Goal: Information Seeking & Learning: Learn about a topic

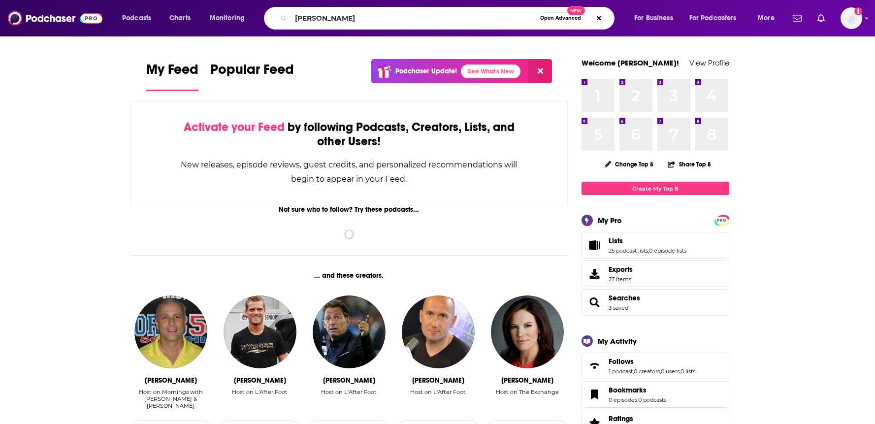
type input "[PERSON_NAME]"
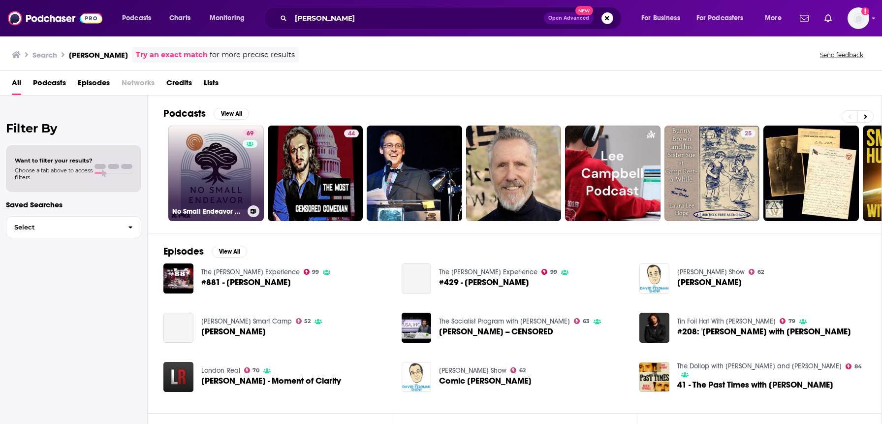
click at [235, 175] on link "69 No Small Endeavor with Lee C. Camp" at bounding box center [215, 173] width 95 height 95
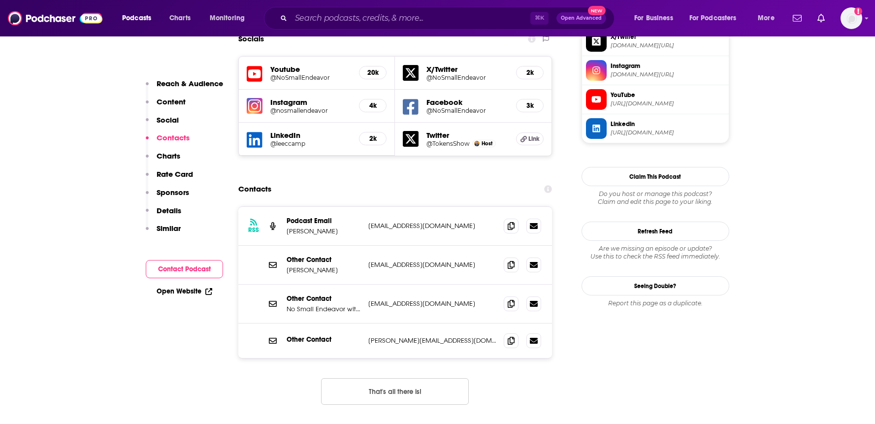
scroll to position [912, 0]
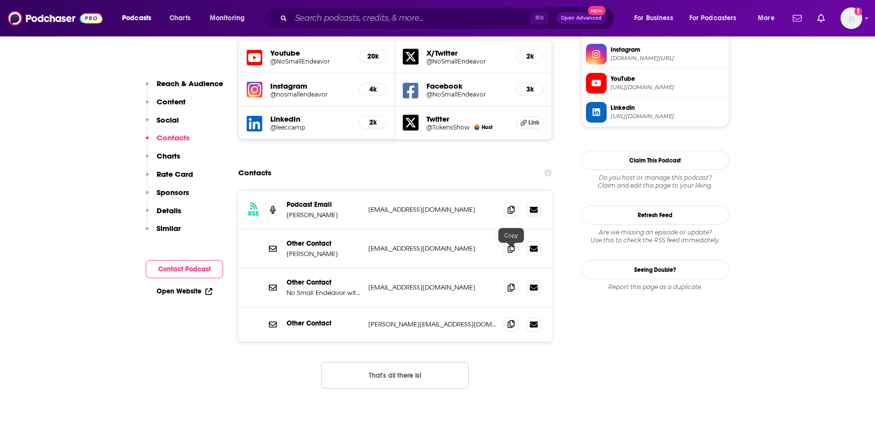
click at [512, 320] on icon at bounding box center [510, 324] width 7 height 8
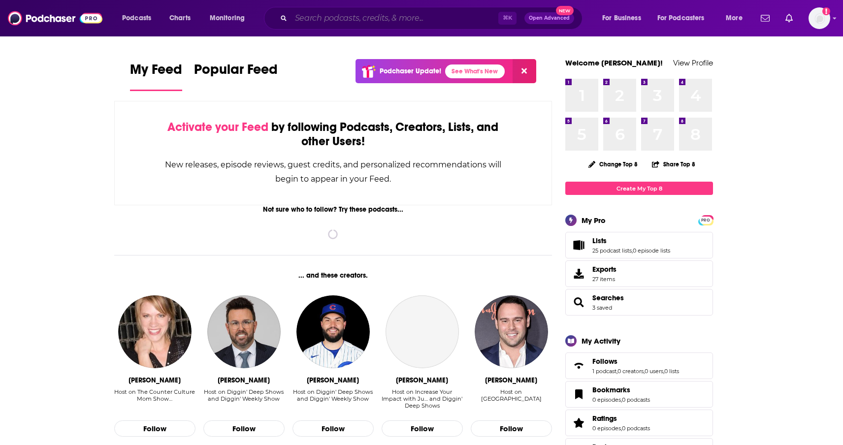
click at [311, 16] on input "Search podcasts, credits, & more..." at bounding box center [394, 18] width 207 height 16
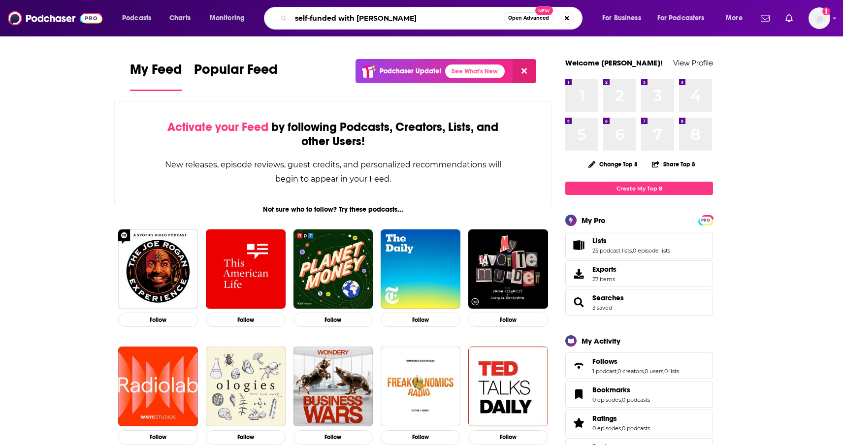
type input "self-funded with [PERSON_NAME]"
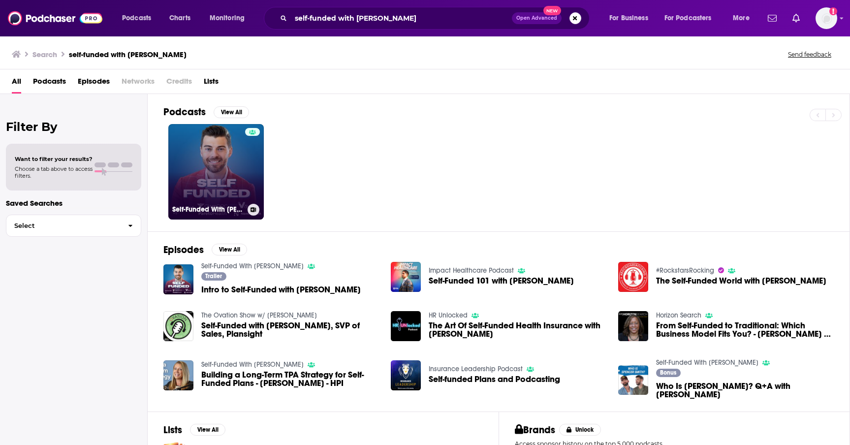
click at [235, 167] on link "Self-Funded With [PERSON_NAME]" at bounding box center [215, 171] width 95 height 95
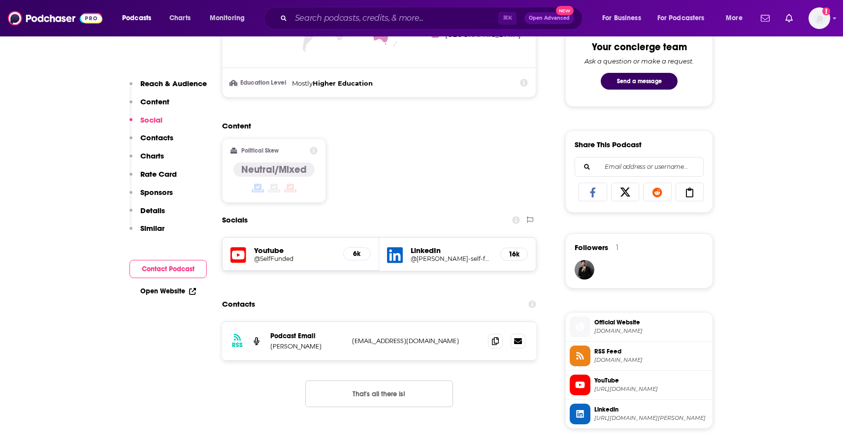
scroll to position [573, 0]
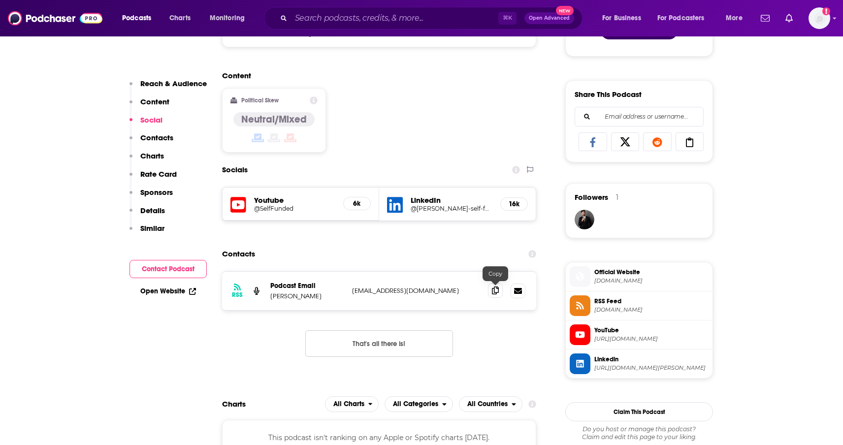
click at [495, 294] on icon at bounding box center [495, 290] width 7 height 8
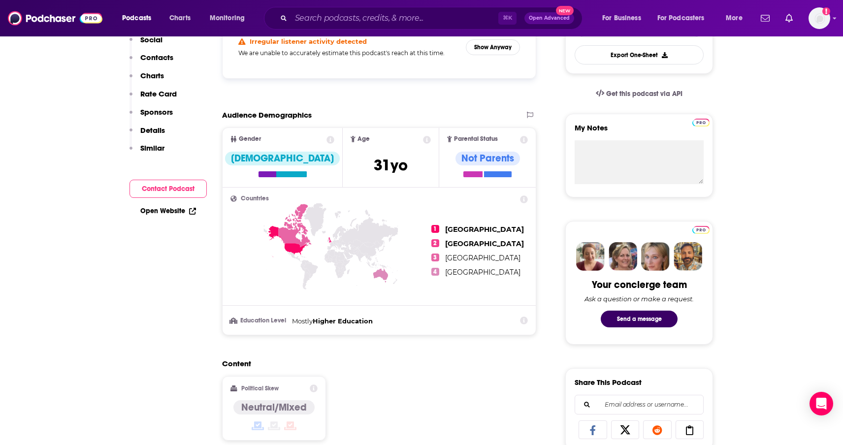
scroll to position [0, 0]
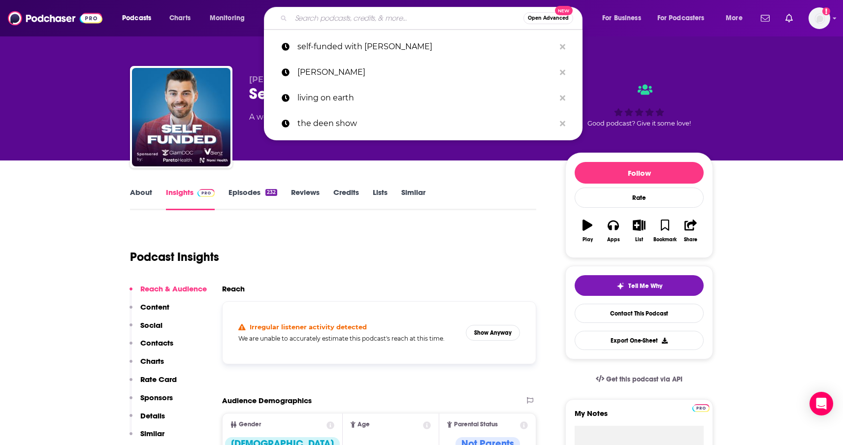
click at [351, 16] on input "Search podcasts, credits, & more..." at bounding box center [407, 18] width 232 height 16
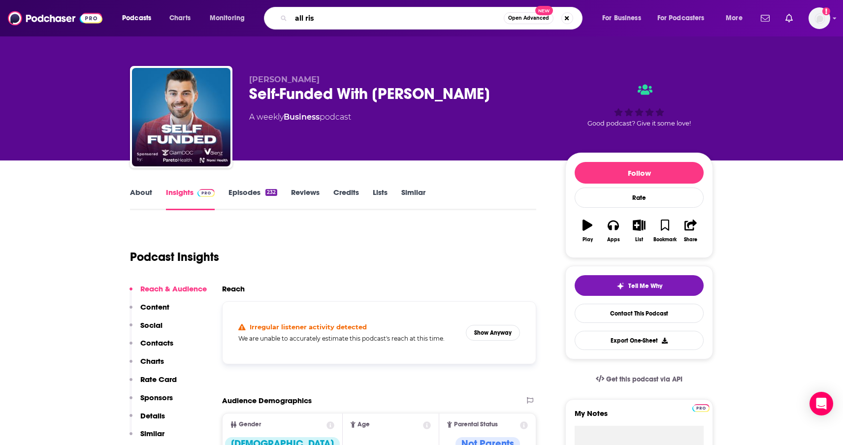
type input "all rise"
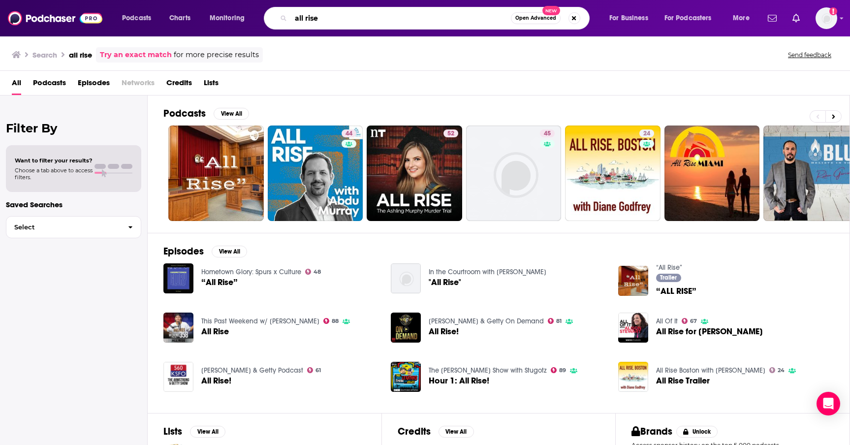
drag, startPoint x: 354, startPoint y: 20, endPoint x: 273, endPoint y: 19, distance: 81.2
click at [273, 19] on div "all rise Open Advanced New" at bounding box center [427, 18] width 326 height 23
type input "research and justice for all"
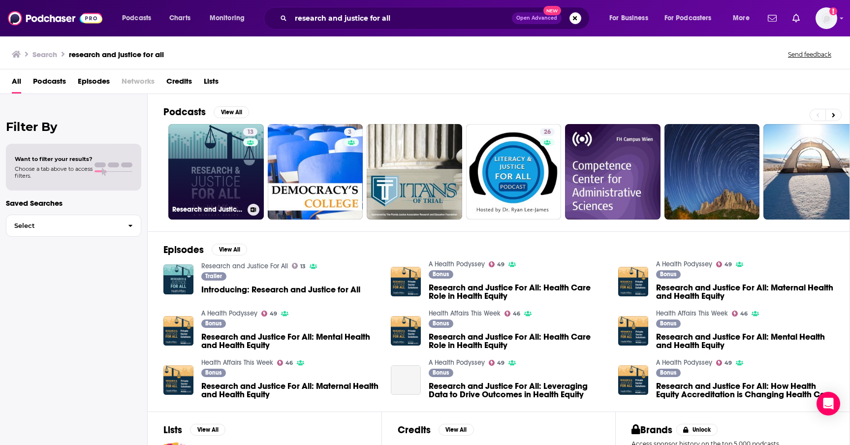
click at [235, 160] on link "13 Research and Justice For All" at bounding box center [215, 171] width 95 height 95
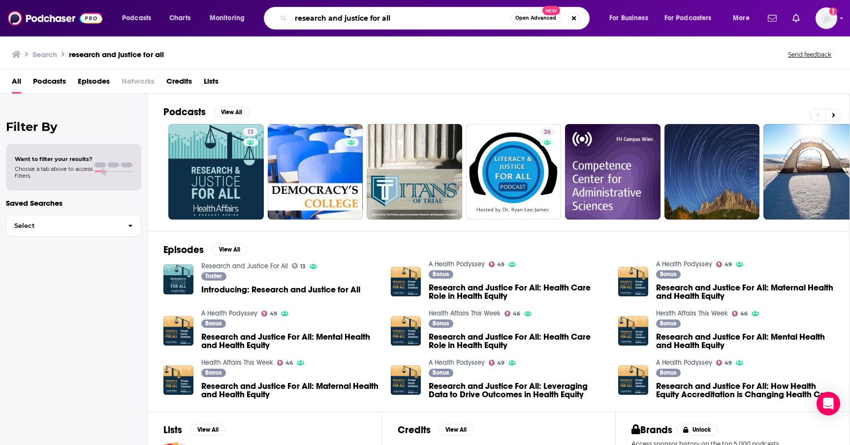
drag, startPoint x: 391, startPoint y: 16, endPoint x: 225, endPoint y: 3, distance: 166.9
click at [225, 3] on div "Podcasts Charts Monitoring research and justice for all Open Advanced New For B…" at bounding box center [425, 18] width 850 height 36
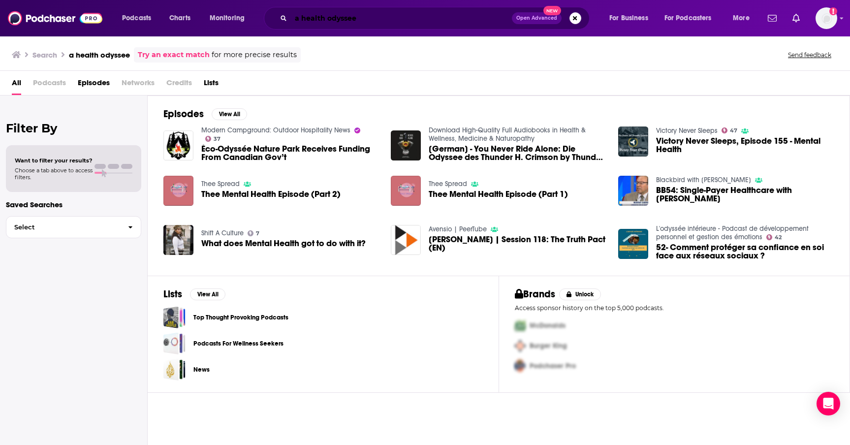
click at [338, 17] on input "a health odyssee" at bounding box center [401, 18] width 221 height 16
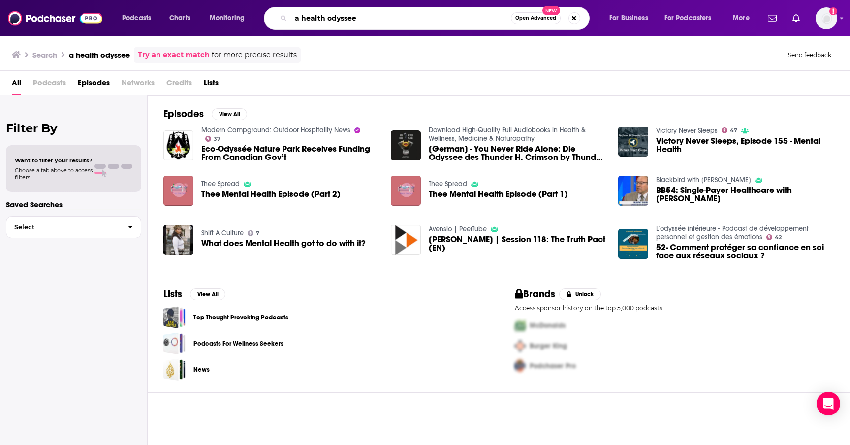
click at [338, 17] on input "a health odyssee" at bounding box center [401, 18] width 220 height 16
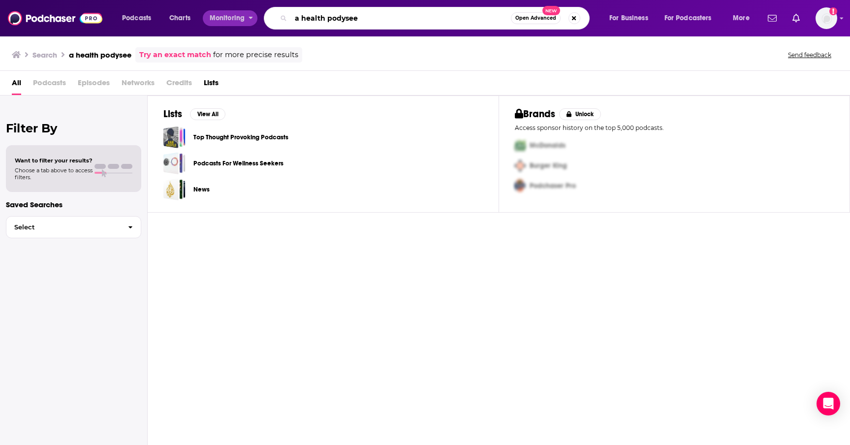
drag, startPoint x: 365, startPoint y: 18, endPoint x: 243, endPoint y: 13, distance: 122.2
click at [243, 13] on div "Podcasts Charts Monitoring a health podysee Open Advanced New For Business For …" at bounding box center [437, 18] width 644 height 23
paste input "A Health Podyssey"
type input "A Health Podyssey"
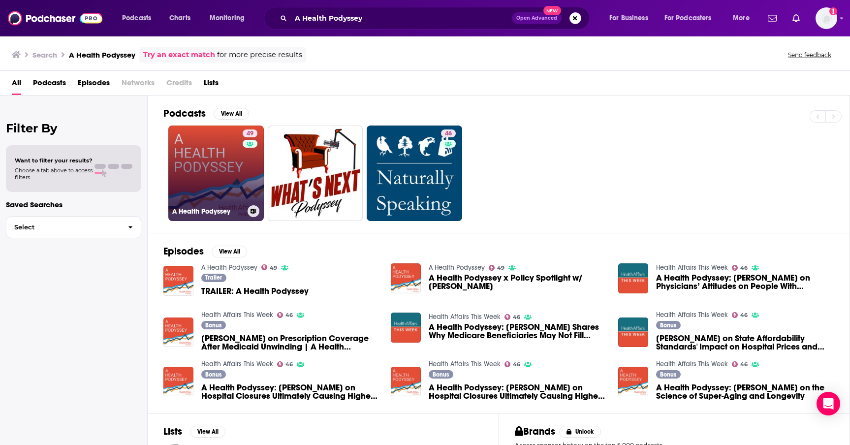
click at [201, 134] on link "49 A Health Podyssey" at bounding box center [215, 173] width 95 height 95
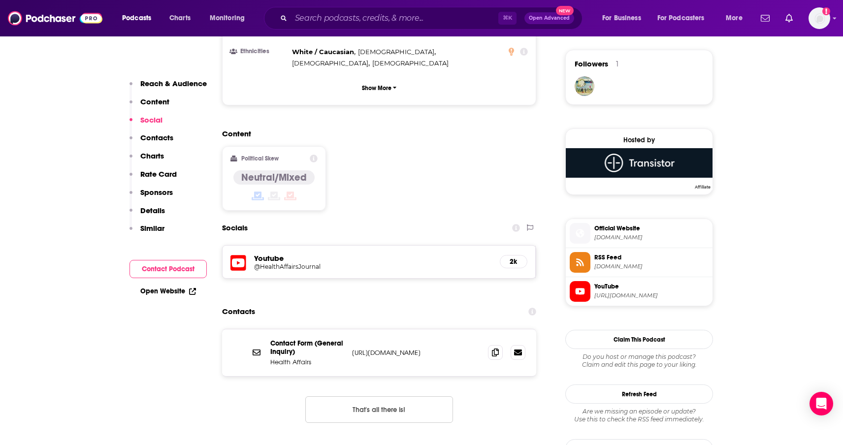
scroll to position [704, 0]
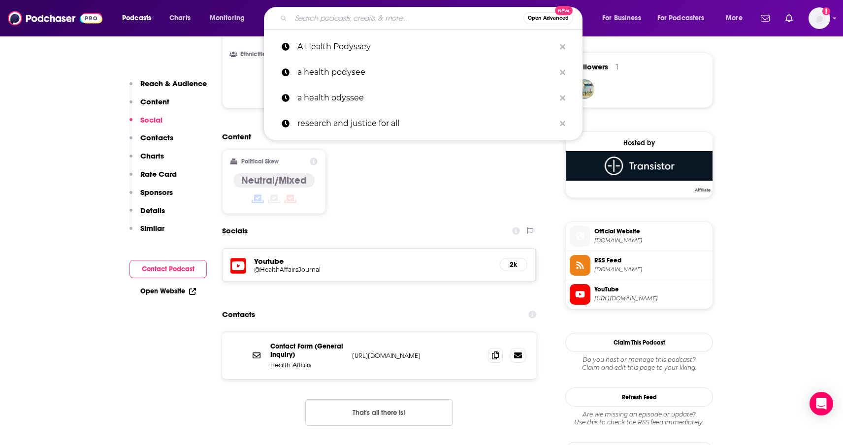
click at [402, 16] on input "Search podcasts, credits, & more..." at bounding box center [407, 18] width 232 height 16
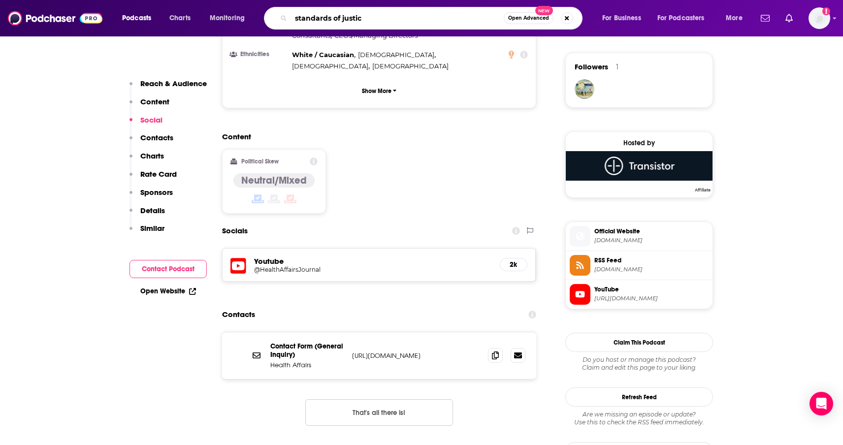
type input "standards of justice"
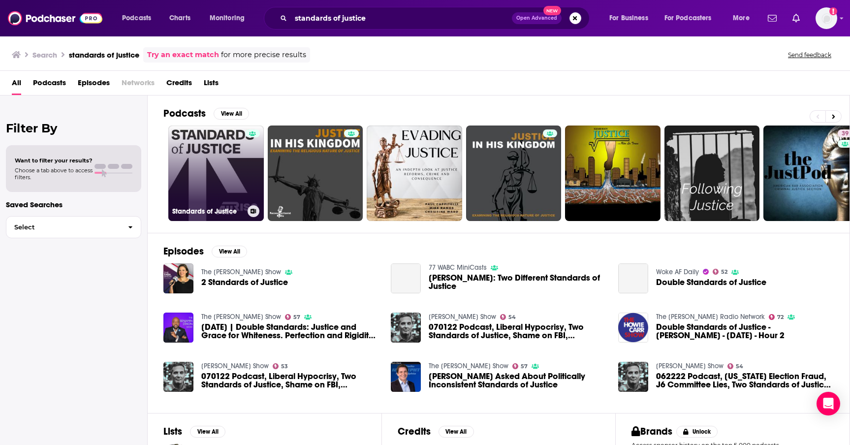
click at [221, 163] on link "Standards of Justice" at bounding box center [215, 173] width 95 height 95
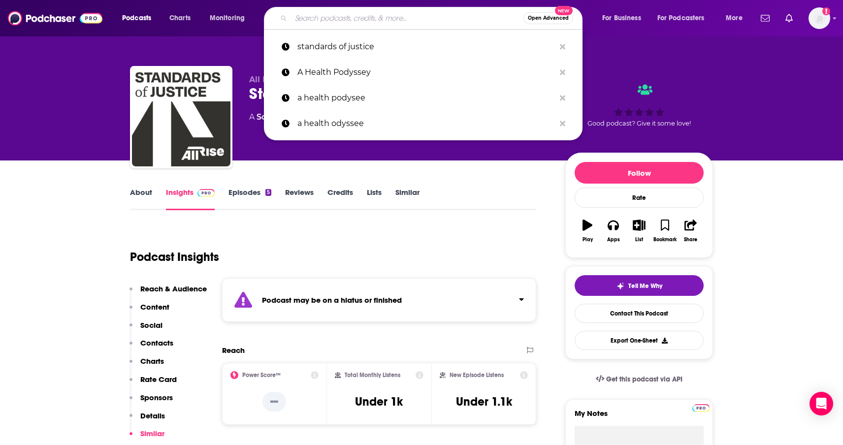
click at [411, 18] on input "Search podcasts, credits, & more..." at bounding box center [407, 18] width 232 height 16
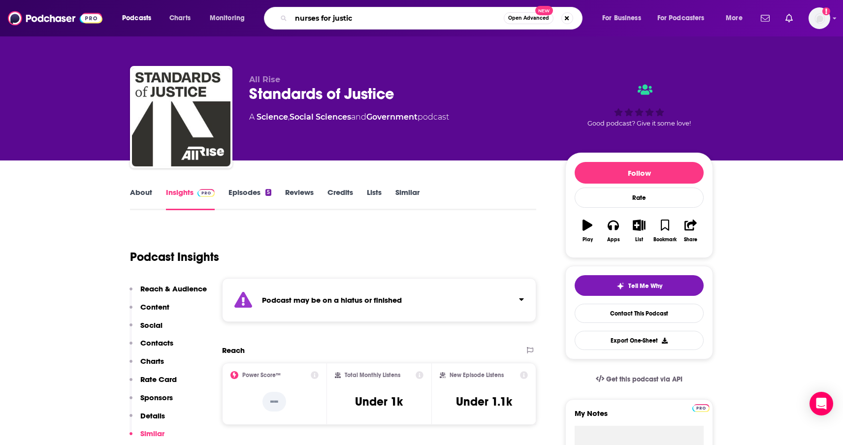
type input "nurses for justice"
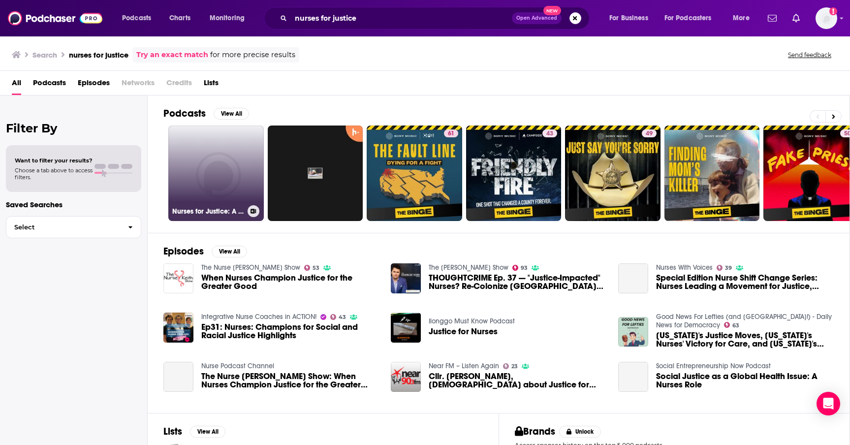
click at [224, 159] on link "Nurses for Justice: A podcast for Nurses by Nurses." at bounding box center [215, 173] width 95 height 95
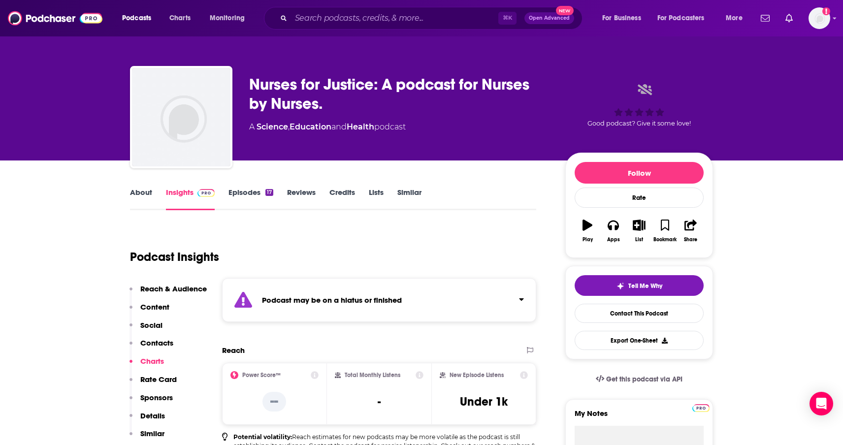
click at [411, 189] on link "Similar" at bounding box center [409, 199] width 24 height 23
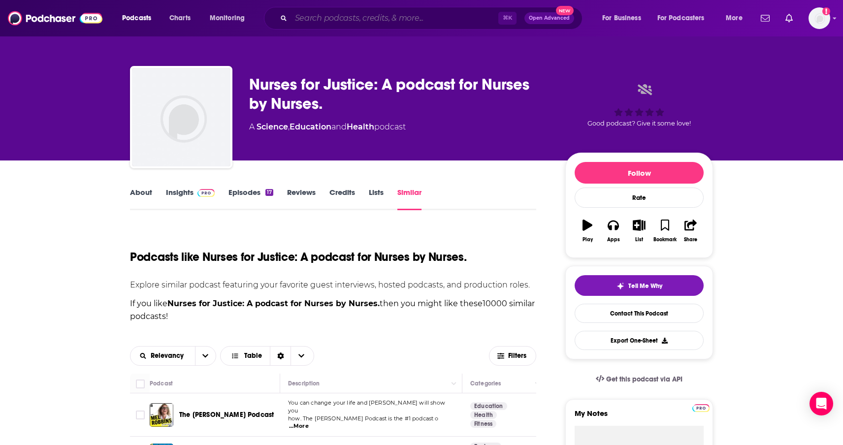
click at [332, 18] on input "Search podcasts, credits, & more..." at bounding box center [394, 18] width 207 height 16
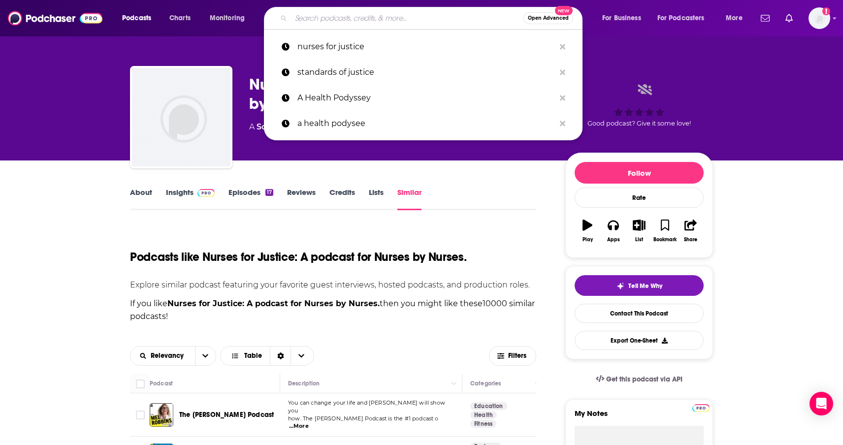
paste input "C2"
type input "C2"
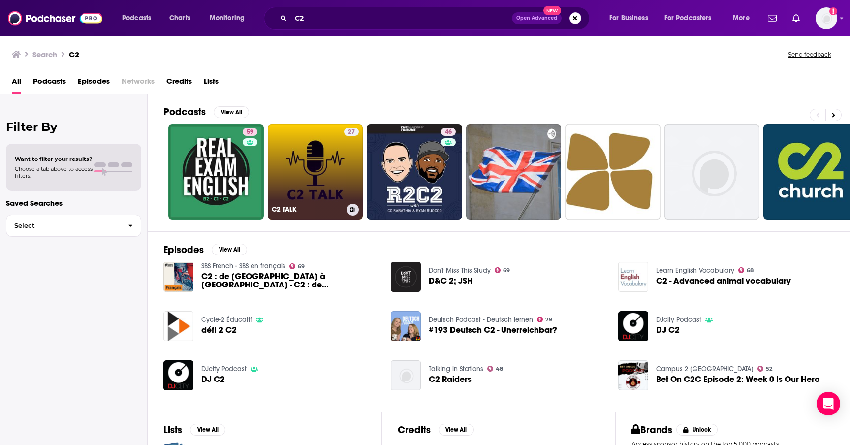
click at [316, 157] on link "27 C2 TALK" at bounding box center [315, 171] width 95 height 95
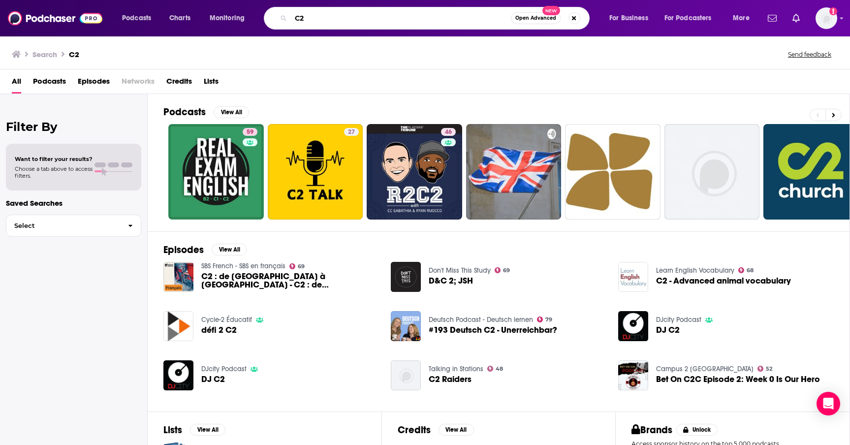
click at [327, 24] on input "C2" at bounding box center [401, 18] width 220 height 16
type input "C2: Critical Conversations"
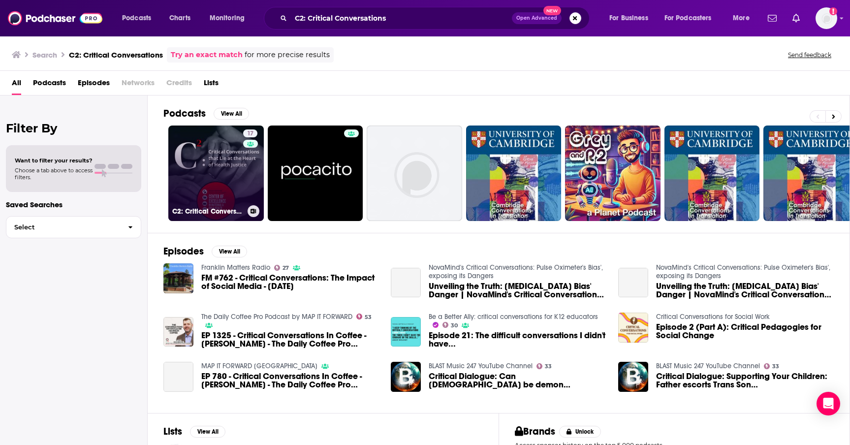
click at [234, 151] on link "17 C2: Critical Conversations that Lie at the Heart of Health Justice" at bounding box center [215, 173] width 95 height 95
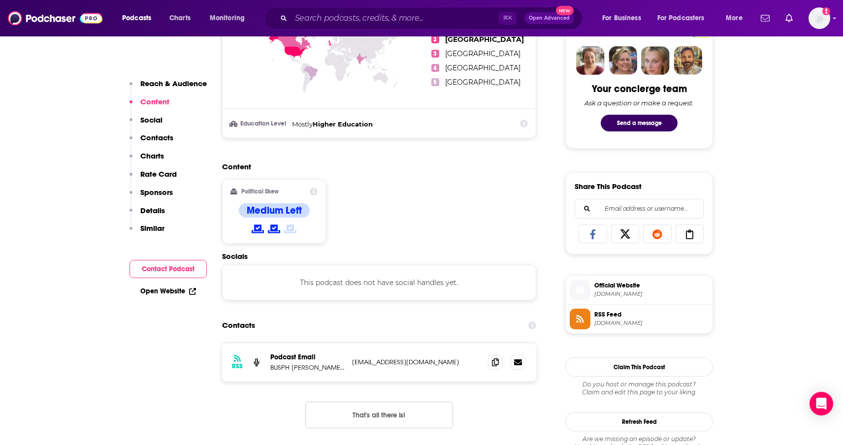
scroll to position [483, 0]
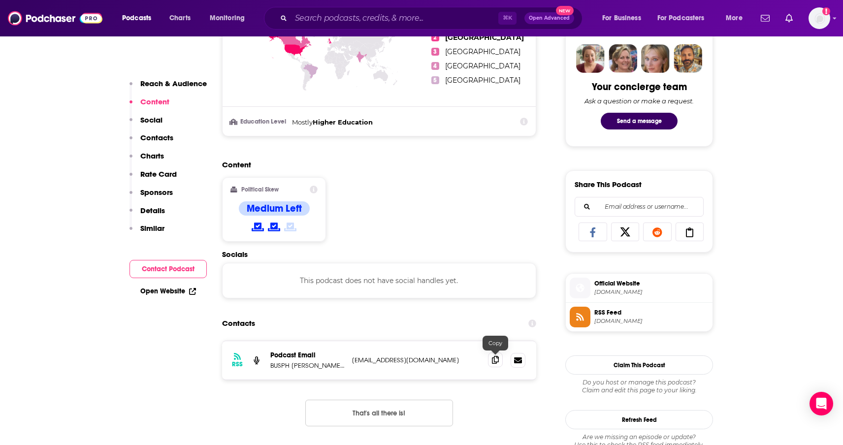
click at [499, 361] on span at bounding box center [495, 359] width 15 height 15
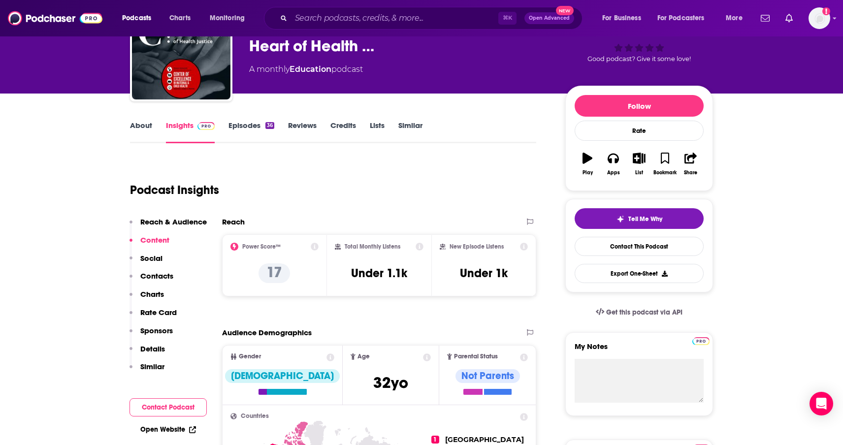
scroll to position [0, 0]
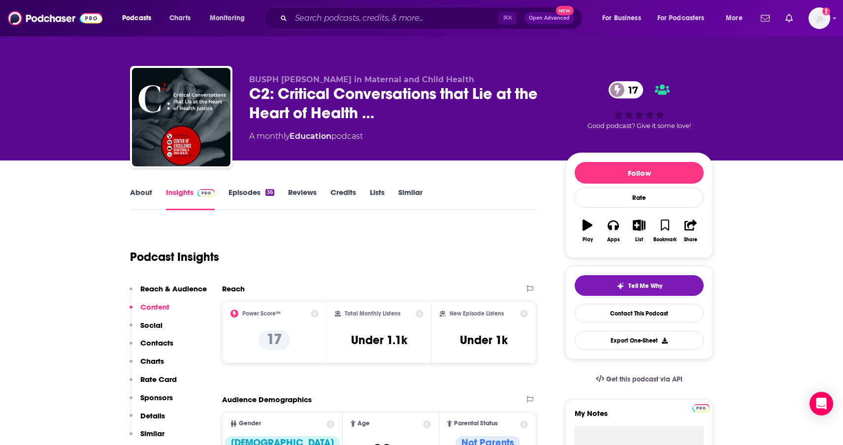
click at [411, 191] on link "Similar" at bounding box center [410, 199] width 24 height 23
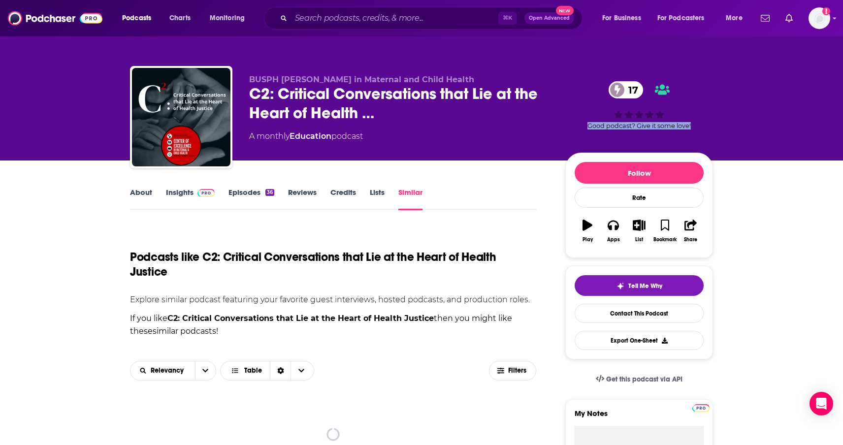
drag, startPoint x: 841, startPoint y: 56, endPoint x: 843, endPoint y: 127, distance: 71.4
click at [842, 127] on html "Podcasts Charts Monitoring ⌘ K Open Advanced New For Business For Podcasters Mo…" at bounding box center [421, 222] width 843 height 445
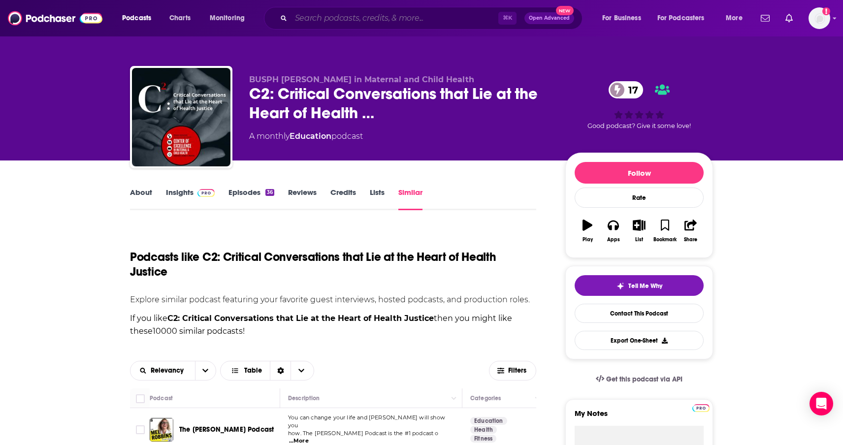
click at [371, 15] on input "Search podcasts, credits, & more..." at bounding box center [394, 18] width 207 height 16
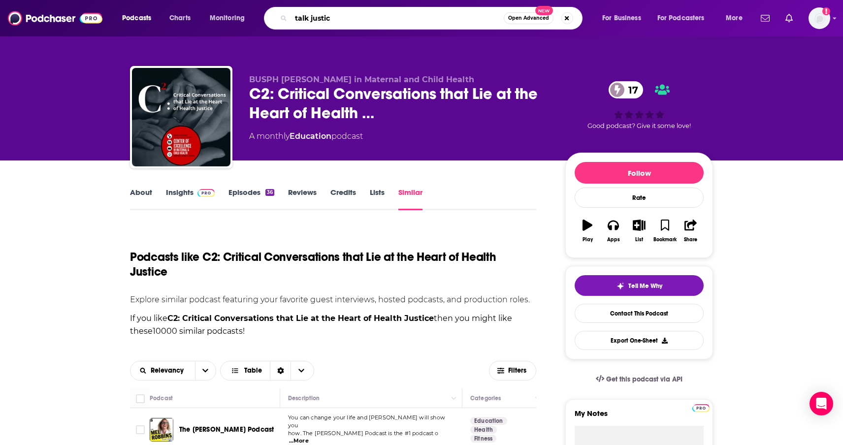
type input "talk justice"
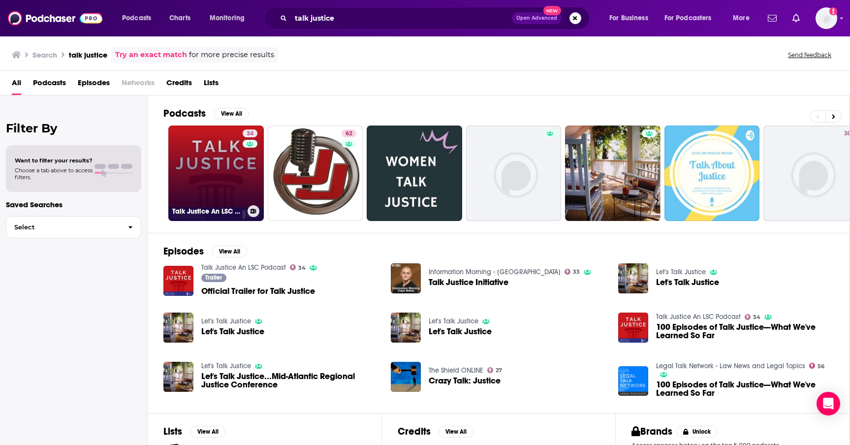
click at [230, 160] on link "34 Talk Justice An LSC Podcast" at bounding box center [215, 173] width 95 height 95
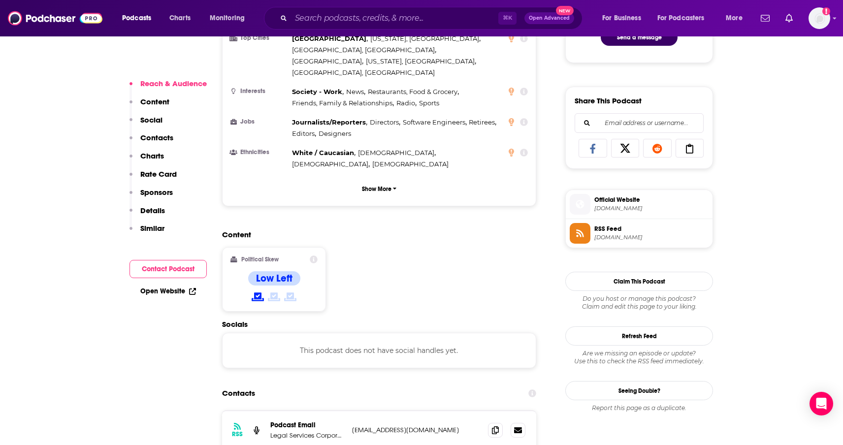
scroll to position [565, 0]
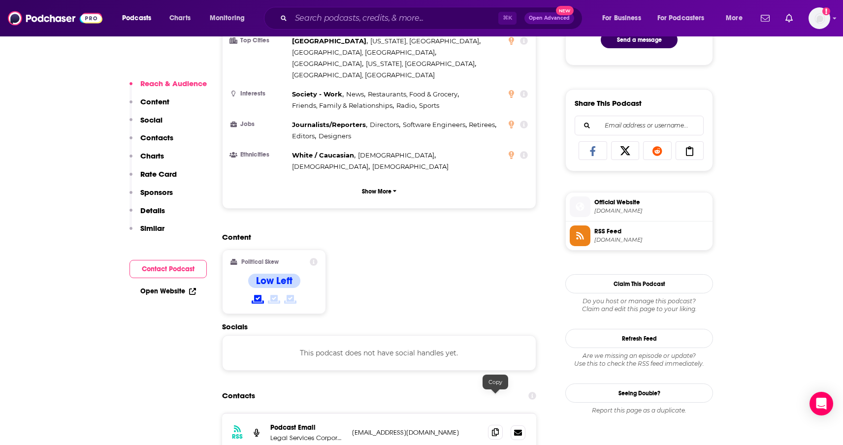
click at [497, 428] on icon at bounding box center [495, 432] width 7 height 8
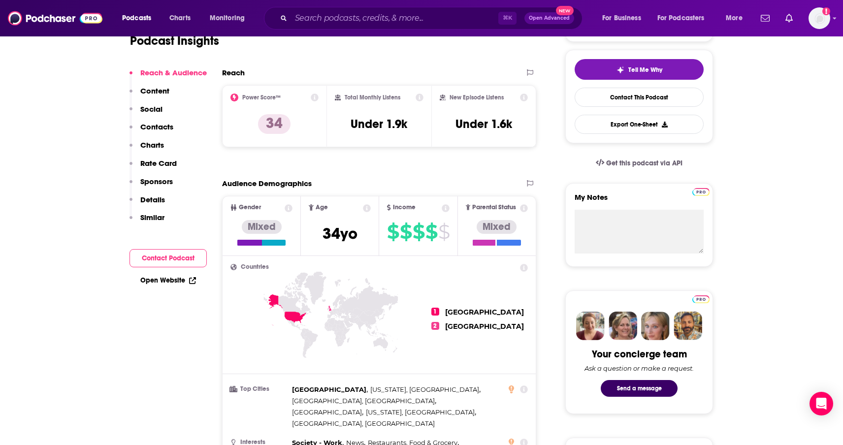
scroll to position [0, 0]
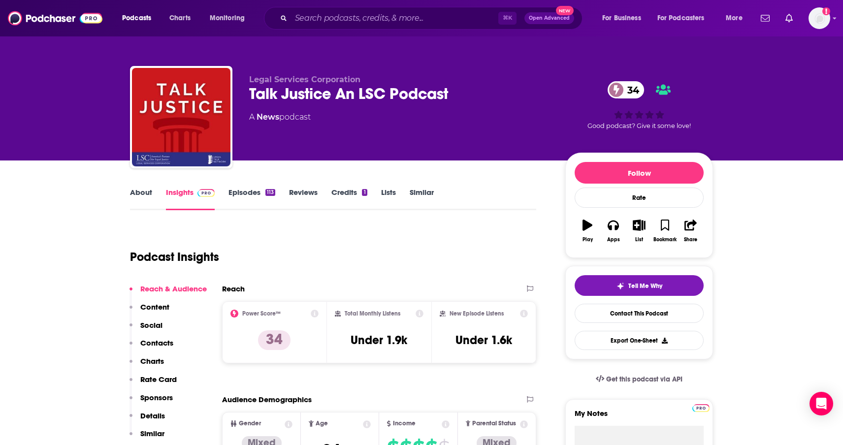
click at [245, 193] on link "Episodes 113" at bounding box center [251, 199] width 47 height 23
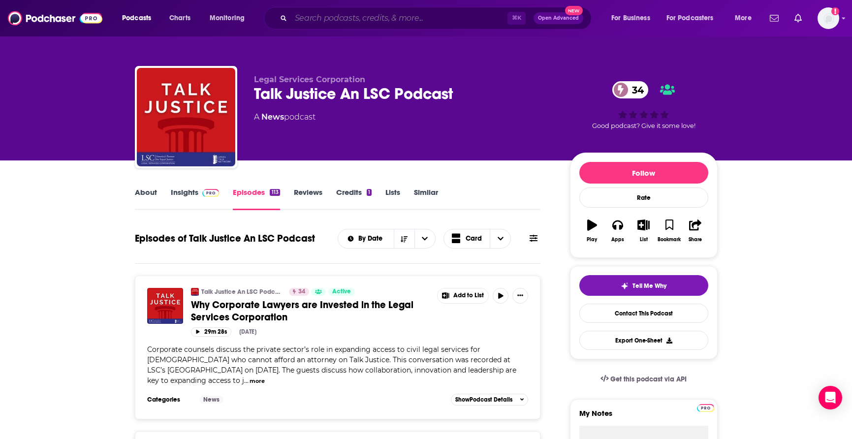
click at [342, 16] on input "Search podcasts, credits, & more..." at bounding box center [399, 18] width 217 height 16
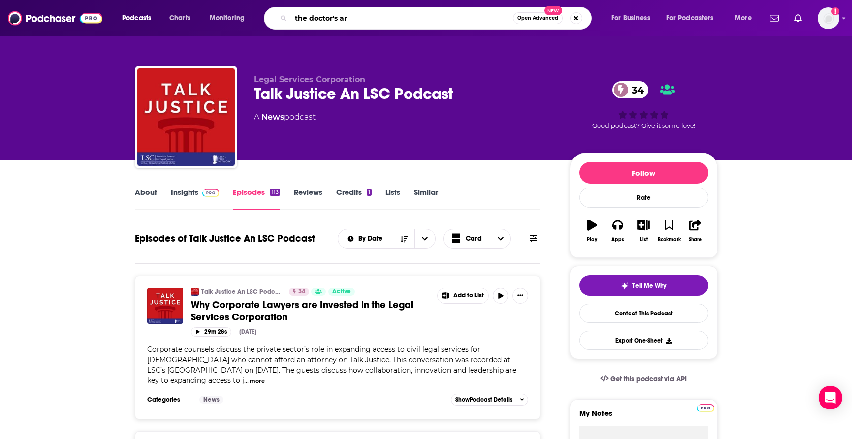
type input "the doctor's art"
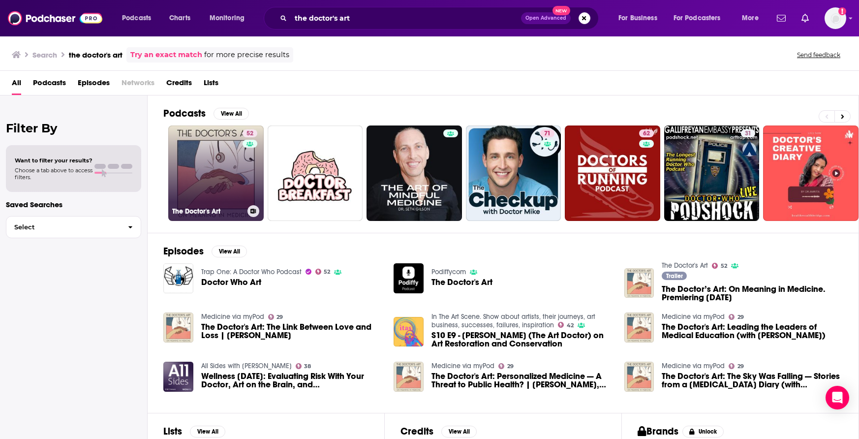
click at [224, 149] on link "52 The Doctor's Art" at bounding box center [215, 173] width 95 height 95
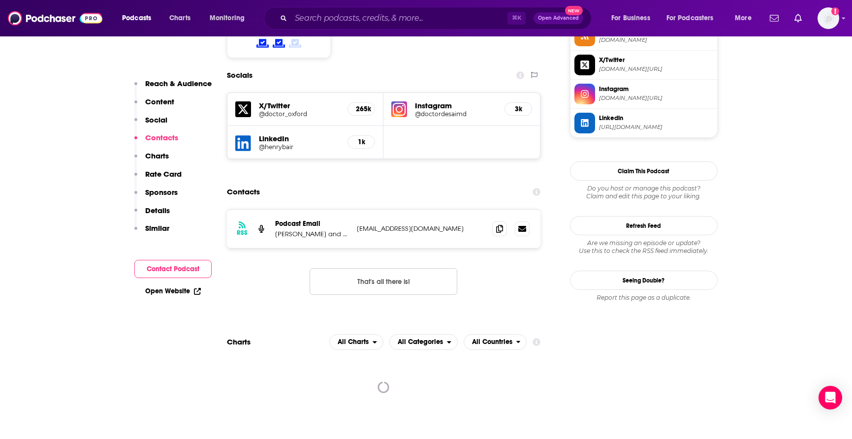
scroll to position [828, 0]
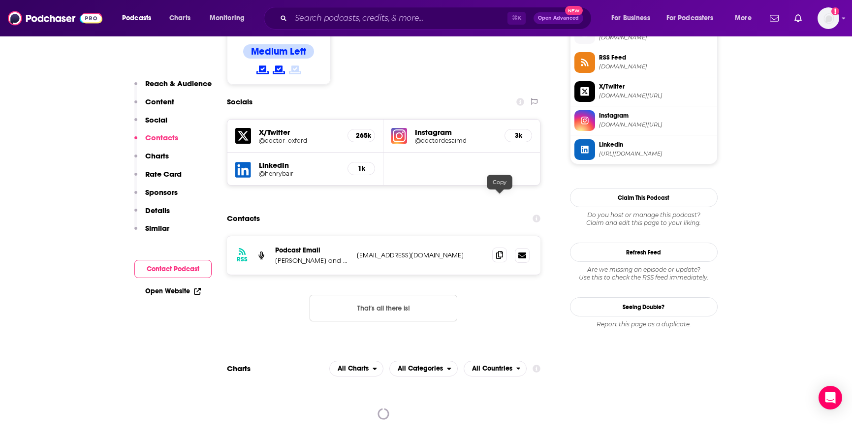
click at [499, 251] on icon at bounding box center [499, 255] width 7 height 8
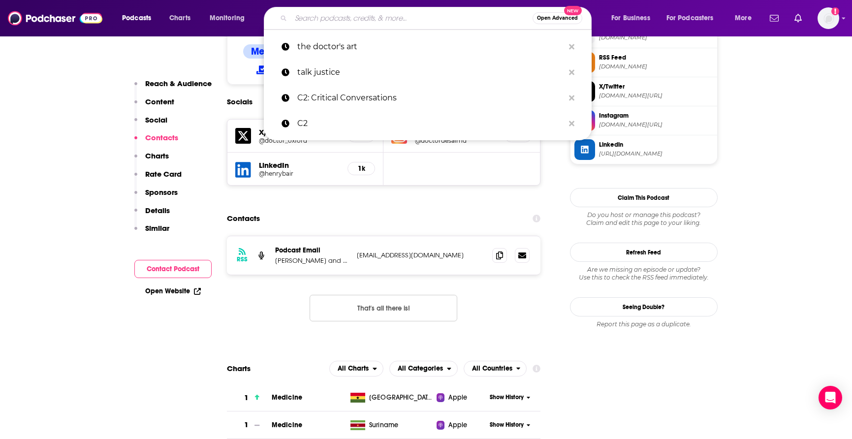
click at [424, 15] on input "Search podcasts, credits, & more..." at bounding box center [412, 18] width 242 height 16
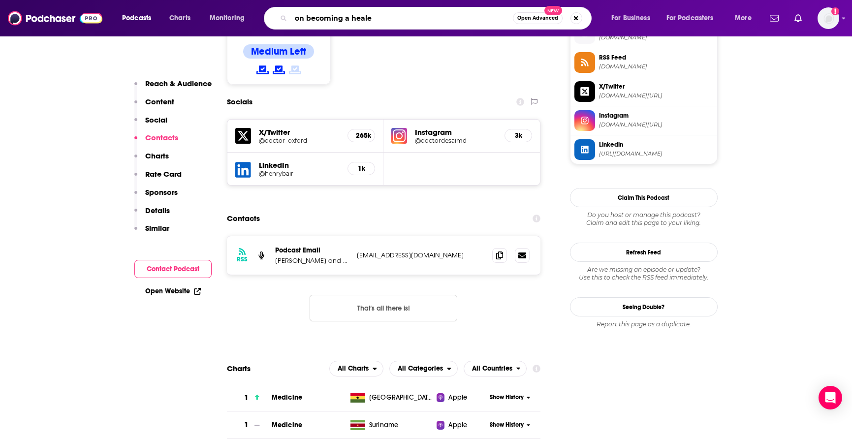
type input "on becoming a healer"
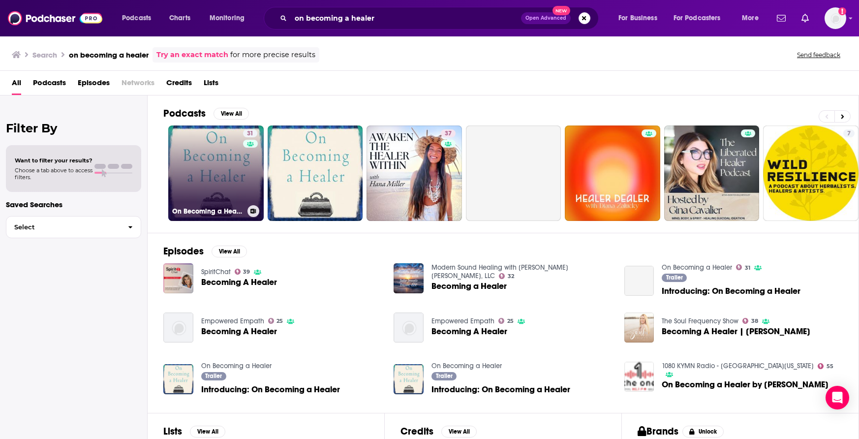
click at [231, 160] on link "31 On Becoming a Healer" at bounding box center [215, 173] width 95 height 95
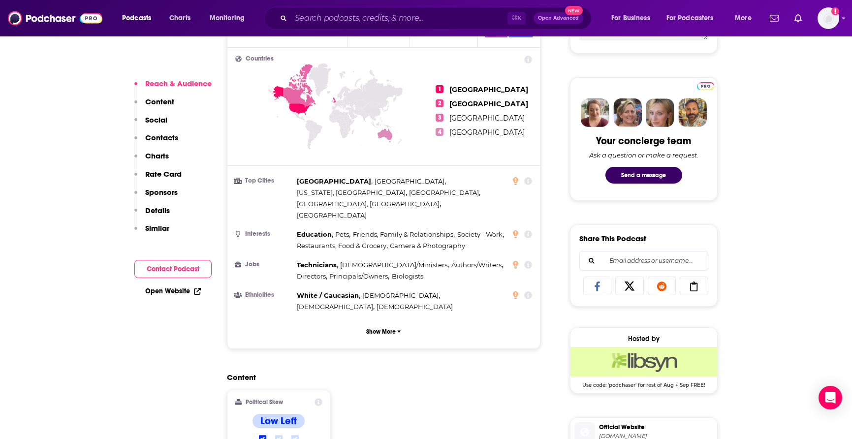
scroll to position [719, 0]
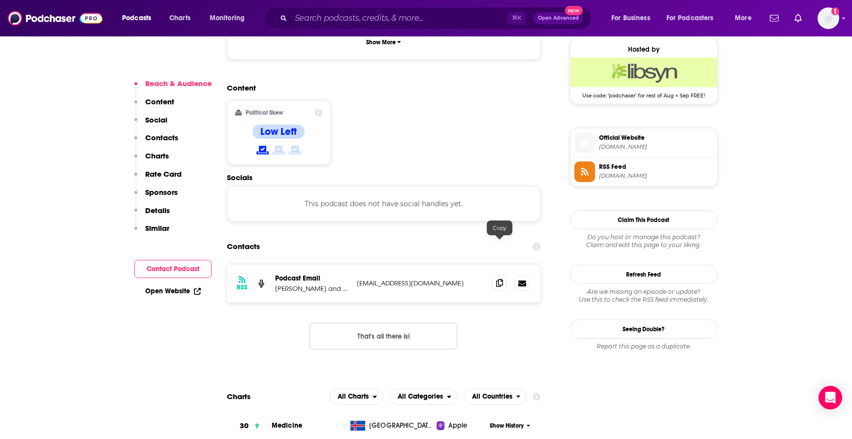
click at [499, 279] on icon at bounding box center [499, 283] width 7 height 8
click at [418, 14] on input "Search podcasts, credits, & more..." at bounding box center [399, 18] width 217 height 16
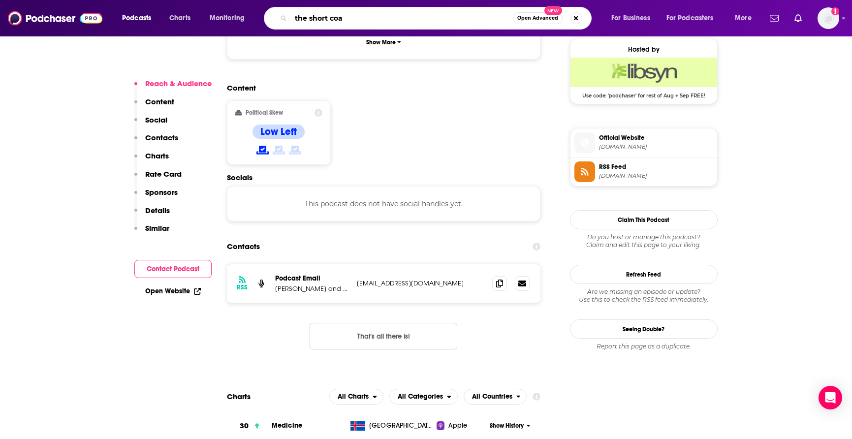
type input "the short coat"
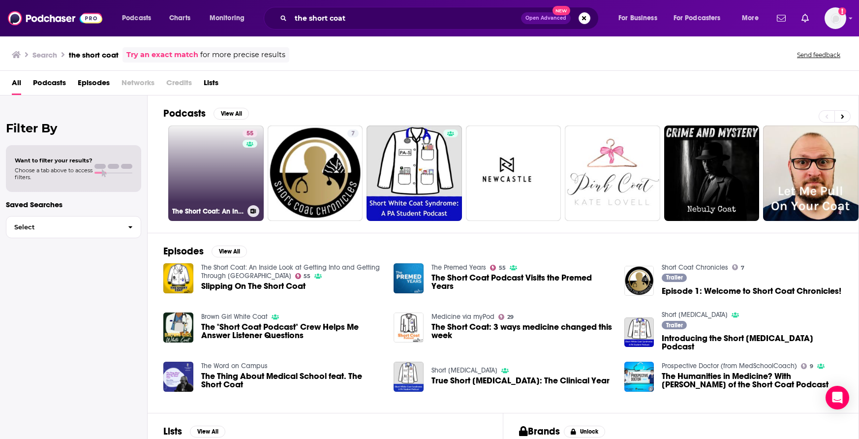
click at [237, 158] on link "55 The Short Coat: An Inside Look at Getting Into and Getting Through Medical S…" at bounding box center [215, 173] width 95 height 95
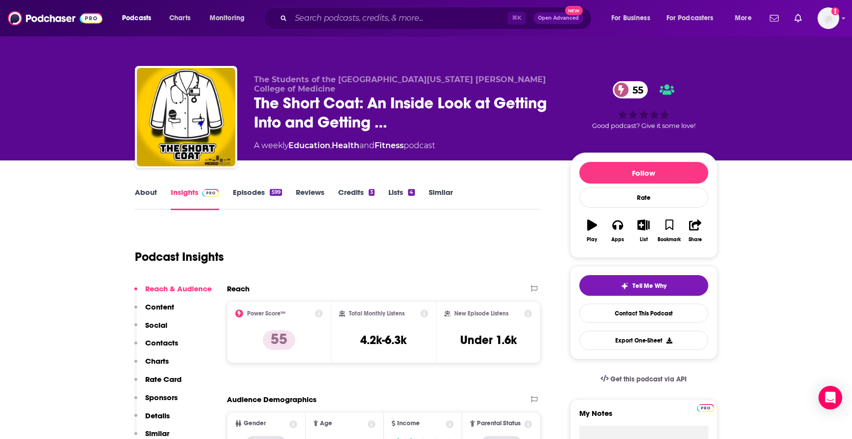
drag, startPoint x: 851, startPoint y: 47, endPoint x: 853, endPoint y: 115, distance: 68.0
click at [842, 119] on html "Podcasts Charts Monitoring ⌘ K Open Advanced New For Business For Podcasters Mo…" at bounding box center [426, 219] width 852 height 439
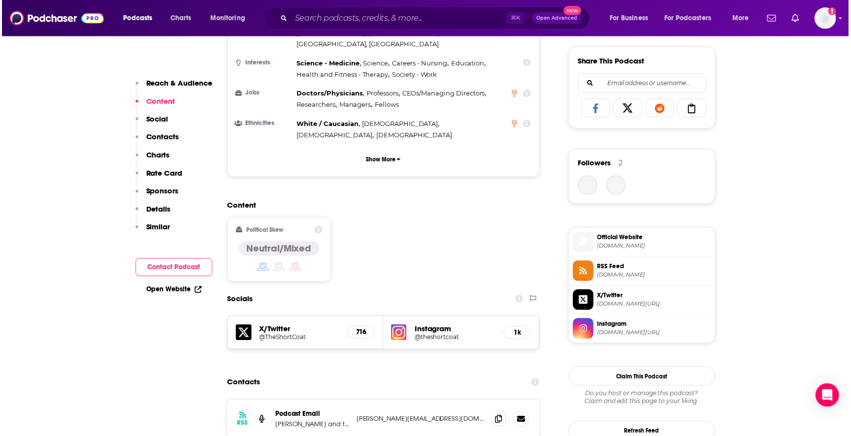
scroll to position [797, 0]
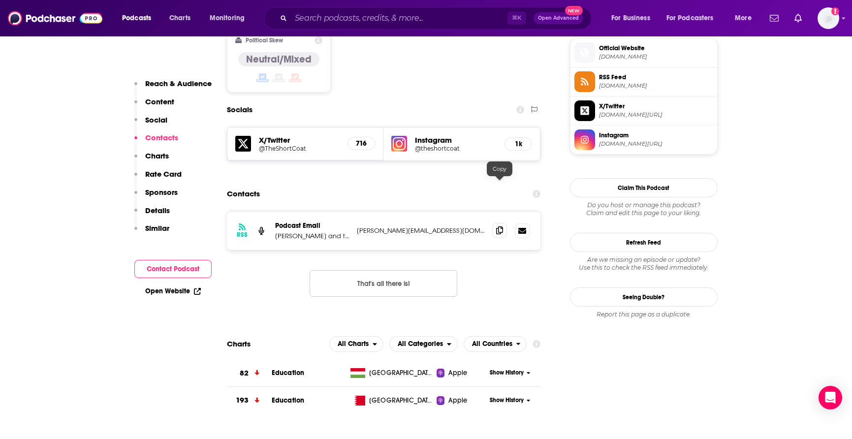
click at [501, 226] on icon at bounding box center [499, 230] width 7 height 8
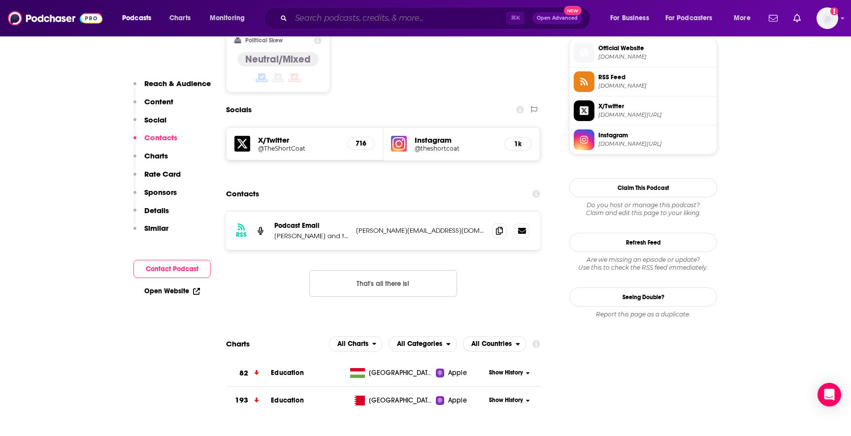
click at [408, 15] on input "Search podcasts, credits, & more..." at bounding box center [398, 18] width 215 height 16
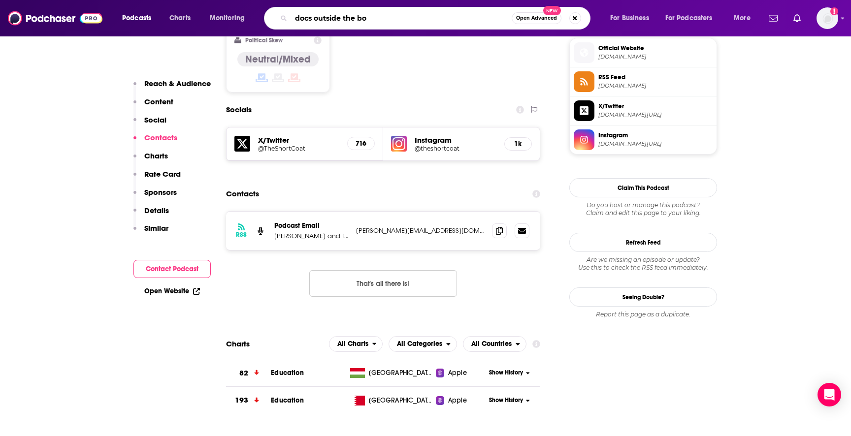
type input "docs outside the box"
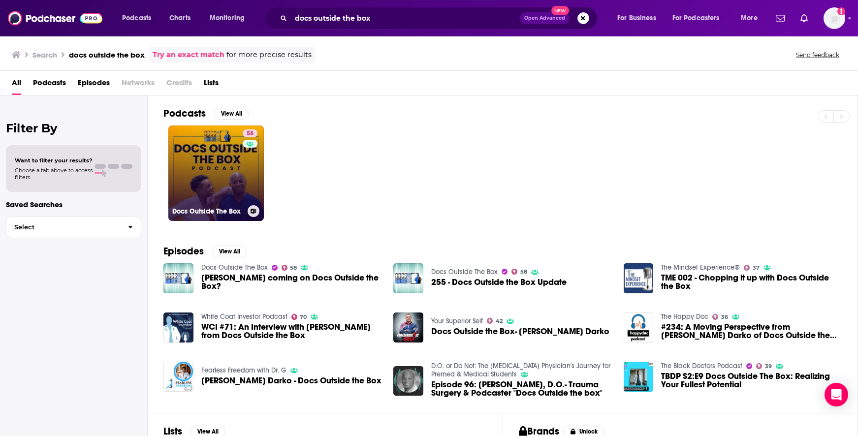
click at [226, 179] on link "58 Docs Outside The Box" at bounding box center [215, 173] width 95 height 95
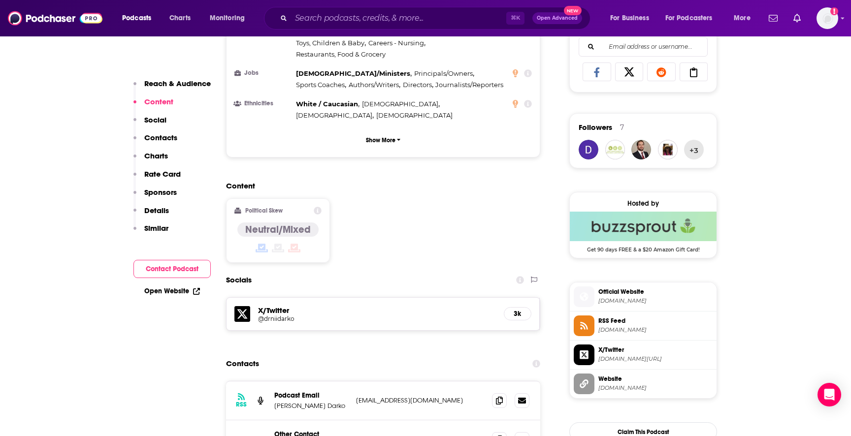
scroll to position [640, 0]
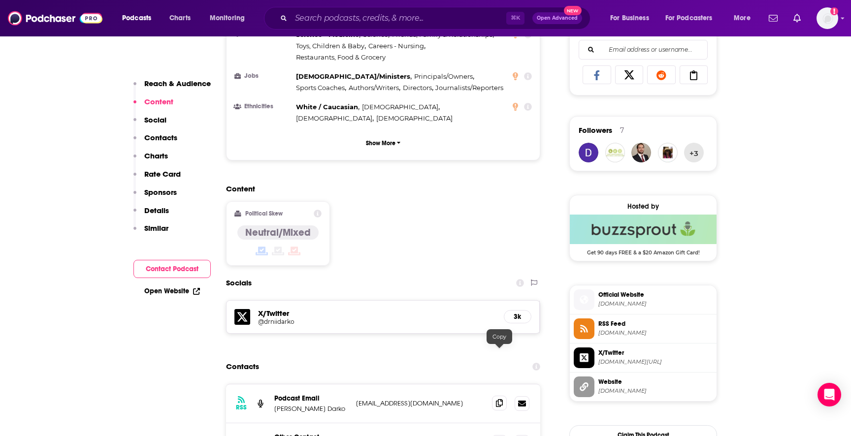
click at [500, 399] on icon at bounding box center [499, 403] width 7 height 8
click at [498, 438] on icon at bounding box center [499, 442] width 7 height 8
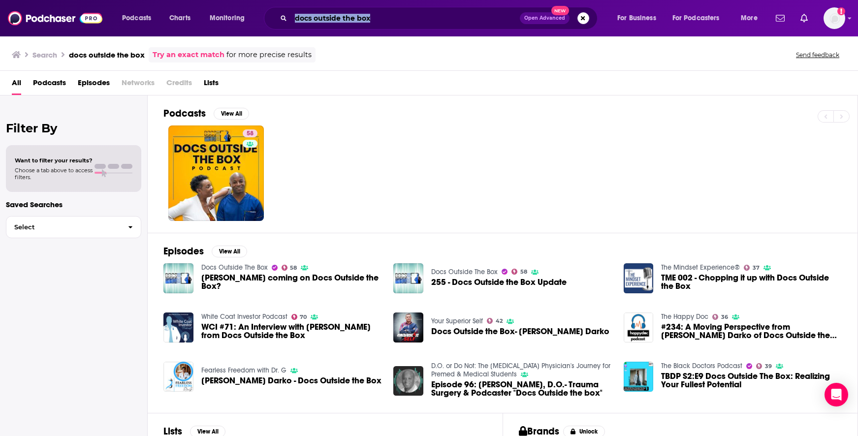
drag, startPoint x: 429, startPoint y: 6, endPoint x: 321, endPoint y: 6, distance: 107.8
click at [321, 6] on div "Podcasts Charts Monitoring docs outside the box Open Advanced New For Business …" at bounding box center [429, 18] width 858 height 36
click at [331, 15] on input "docs outside the box" at bounding box center [405, 18] width 229 height 16
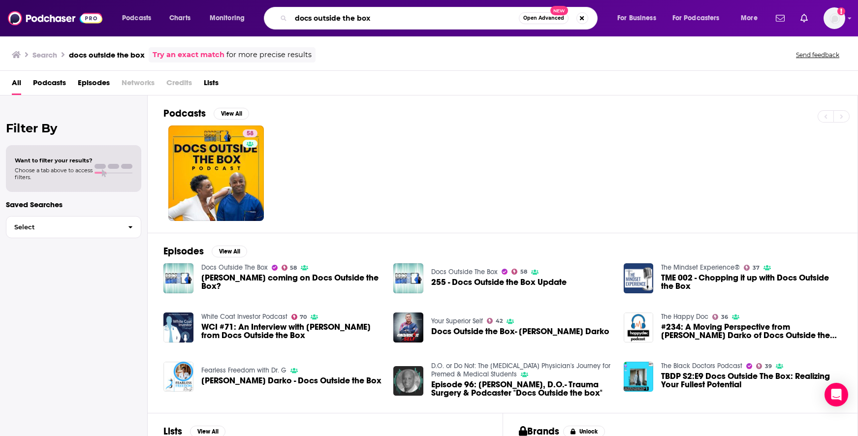
click at [331, 15] on input "docs outside the box" at bounding box center [405, 18] width 228 height 16
drag, startPoint x: 374, startPoint y: 20, endPoint x: 274, endPoint y: 17, distance: 99.9
click at [274, 18] on div "docs outside the box Open Advanced New" at bounding box center [431, 18] width 334 height 23
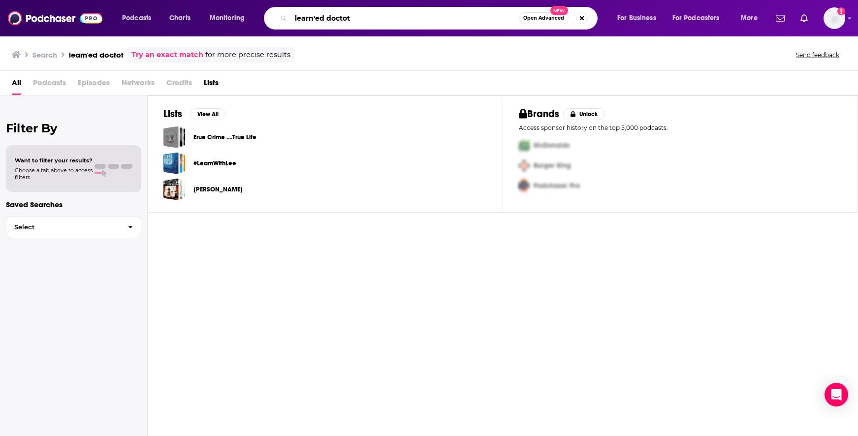
drag, startPoint x: 357, startPoint y: 16, endPoint x: 261, endPoint y: 13, distance: 96.0
click at [261, 13] on div "Podcasts Charts Monitoring learn'ed doctot Open Advanced New For Business For P…" at bounding box center [441, 18] width 652 height 23
type input "second opinion"
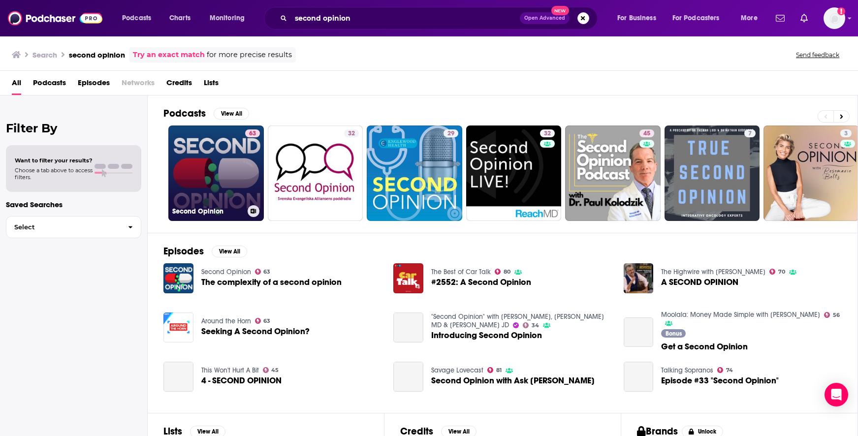
click at [240, 148] on link "63 Second Opinion" at bounding box center [215, 173] width 95 height 95
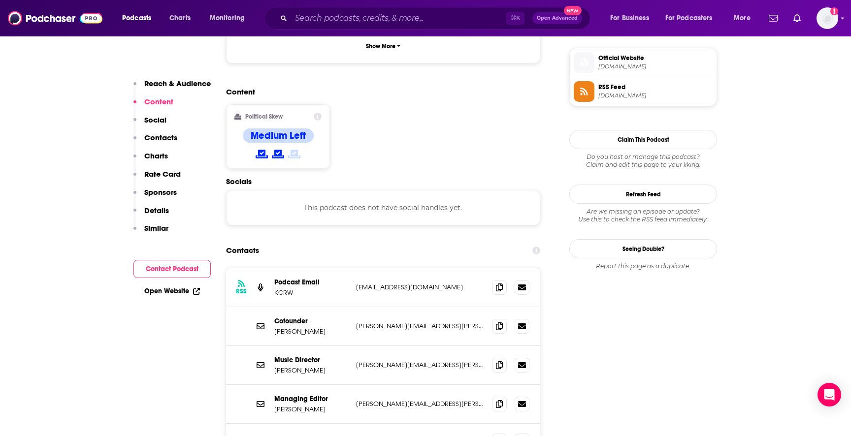
scroll to position [793, 0]
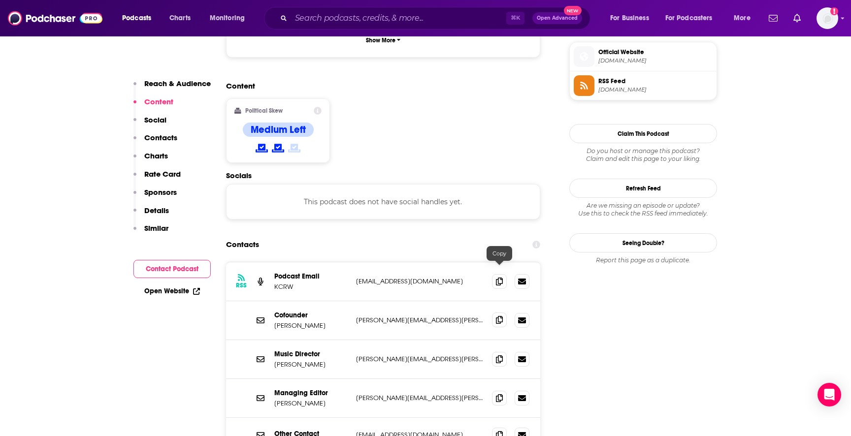
click at [498, 316] on icon at bounding box center [499, 320] width 7 height 8
click at [501, 394] on icon at bounding box center [499, 398] width 7 height 8
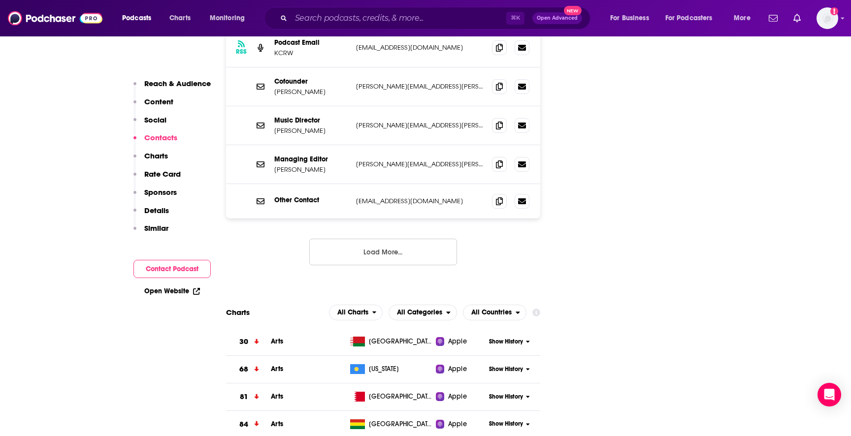
scroll to position [1025, 0]
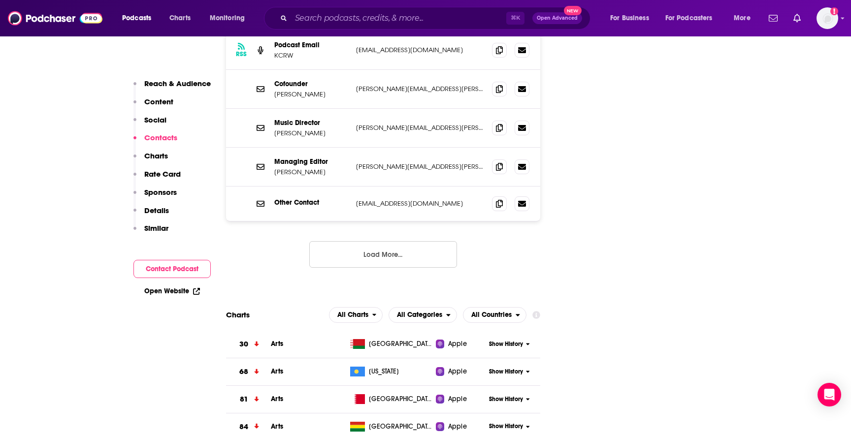
click at [423, 241] on button "Load More..." at bounding box center [383, 254] width 148 height 27
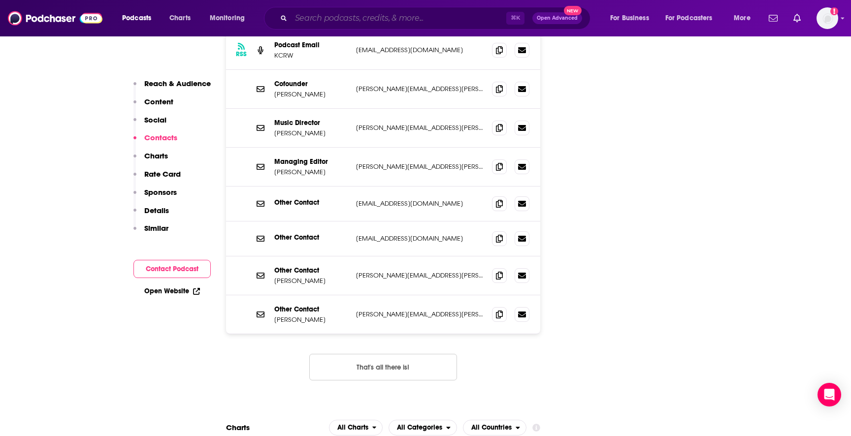
click at [422, 17] on input "Search podcasts, credits, & more..." at bounding box center [398, 18] width 215 height 16
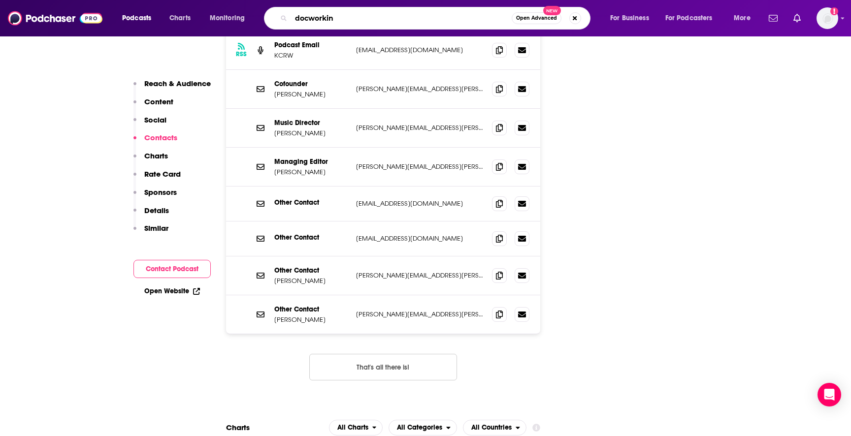
type input "docworking"
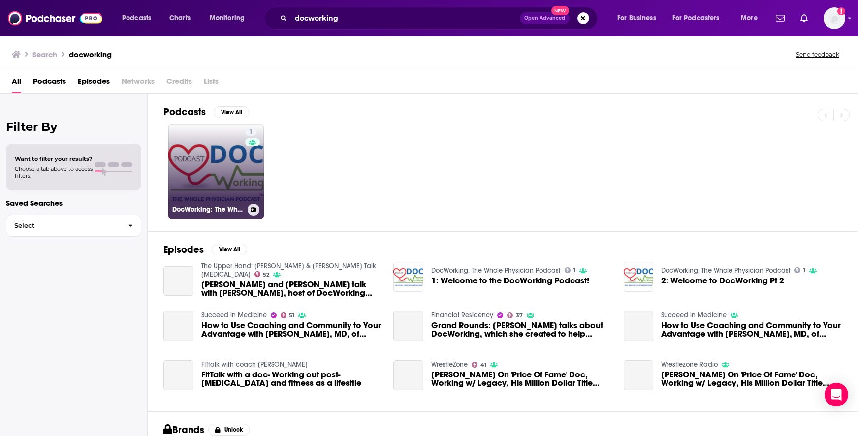
click at [225, 154] on link "1 DocWorking: The Whole Physician Podcast" at bounding box center [215, 171] width 95 height 95
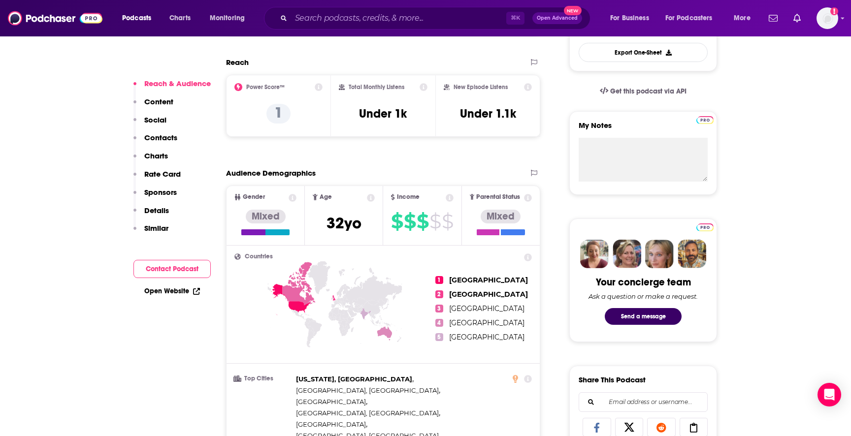
scroll to position [807, 0]
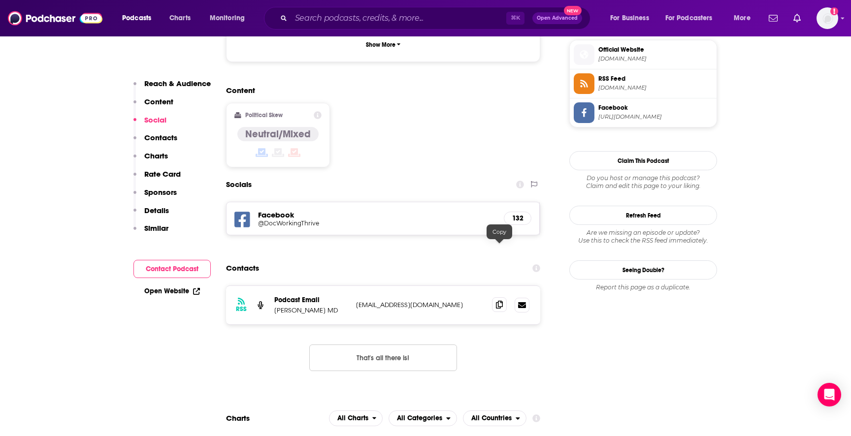
click at [499, 301] on icon at bounding box center [499, 305] width 7 height 8
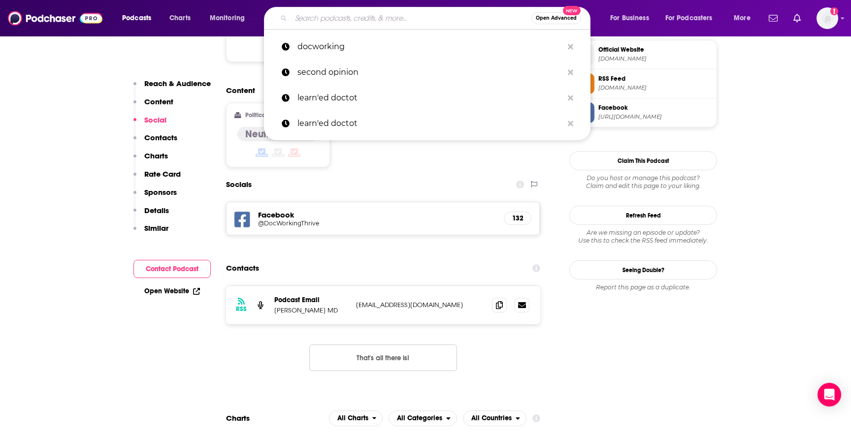
click at [402, 17] on input "Search podcasts, credits, & more..." at bounding box center [411, 18] width 240 height 16
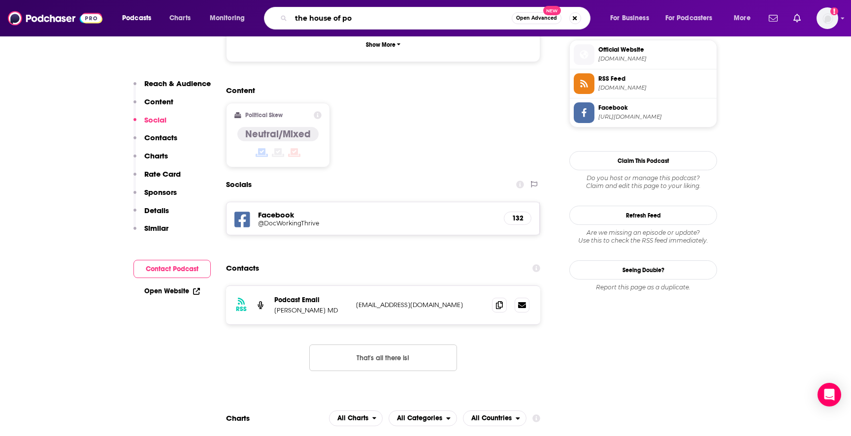
type input "the house of pod"
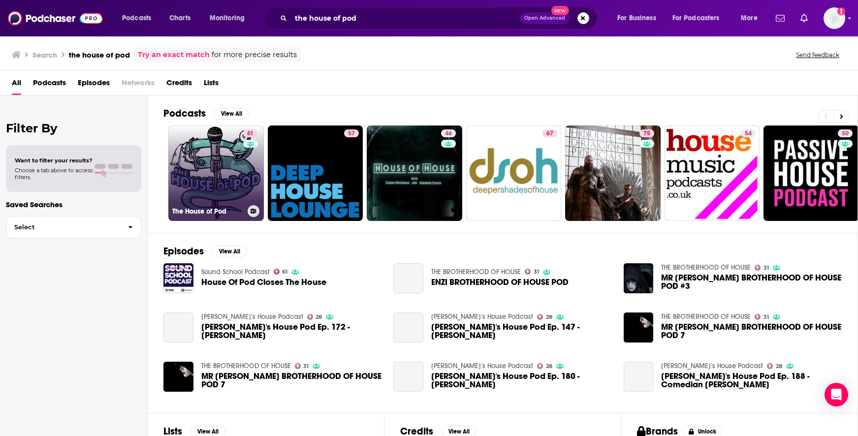
click at [219, 155] on link "61 The House of Pod" at bounding box center [215, 173] width 95 height 95
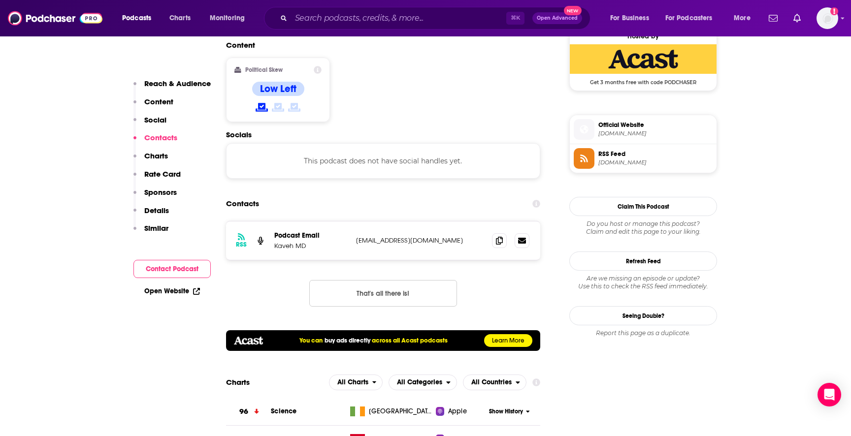
scroll to position [808, 0]
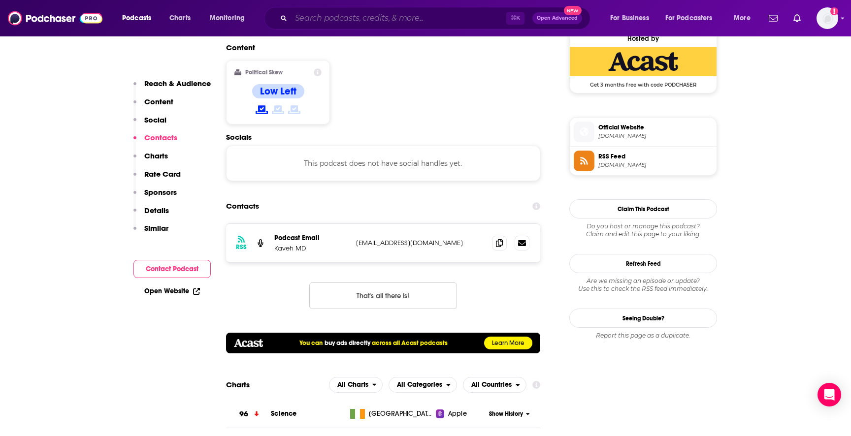
click at [415, 11] on input "Search podcasts, credits, & more..." at bounding box center [398, 18] width 215 height 16
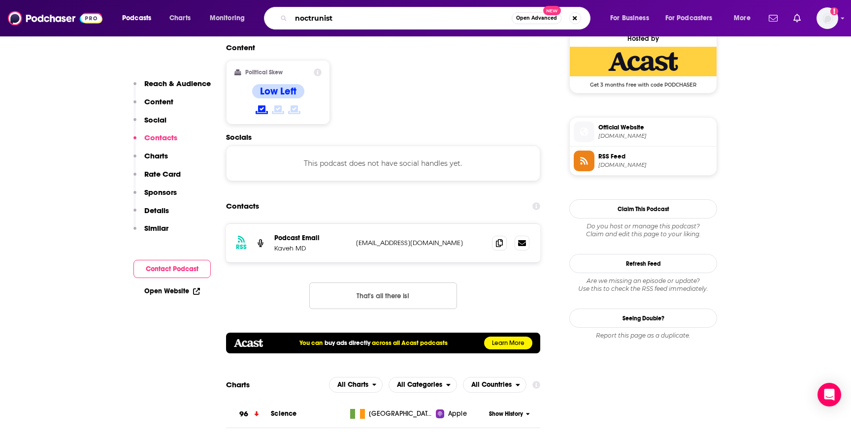
type input "noctrunists"
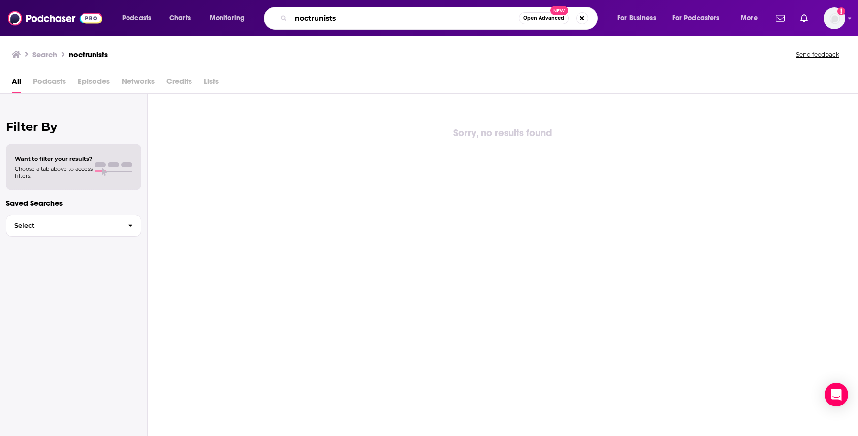
click at [318, 19] on input "noctrunists" at bounding box center [405, 18] width 228 height 16
drag, startPoint x: 351, startPoint y: 16, endPoint x: 257, endPoint y: 20, distance: 94.6
click at [257, 20] on div "Podcasts Charts Monitoring noctrunoctnists Open Advanced New For Business For P…" at bounding box center [441, 18] width 652 height 23
type input "nocturnists"
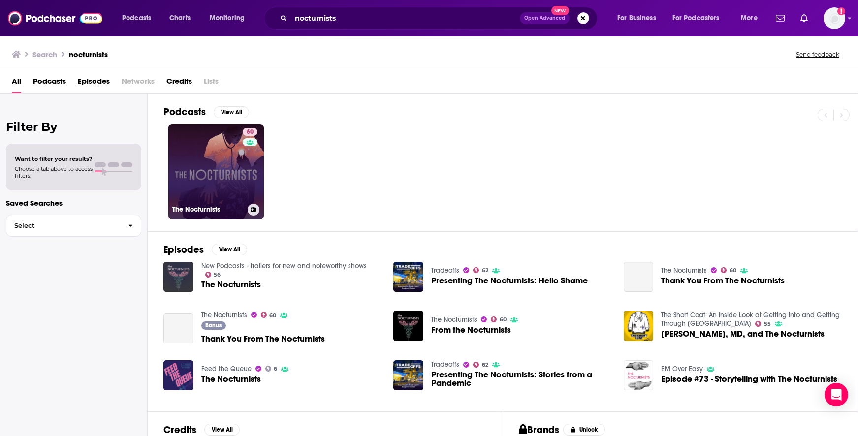
click at [237, 148] on link "60 The Nocturnists" at bounding box center [215, 171] width 95 height 95
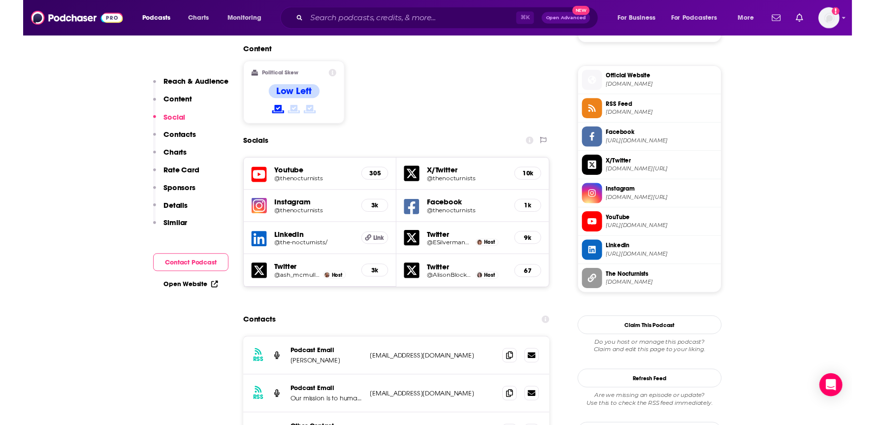
scroll to position [821, 0]
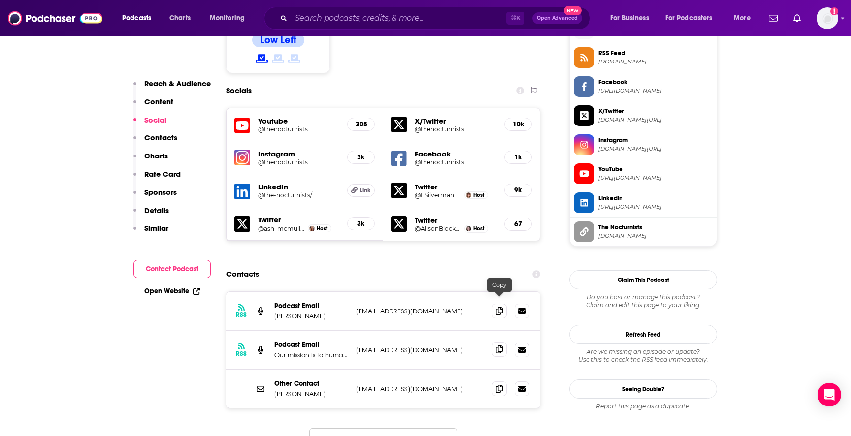
click at [503, 342] on span at bounding box center [499, 349] width 15 height 15
click at [498, 384] on icon at bounding box center [499, 388] width 7 height 8
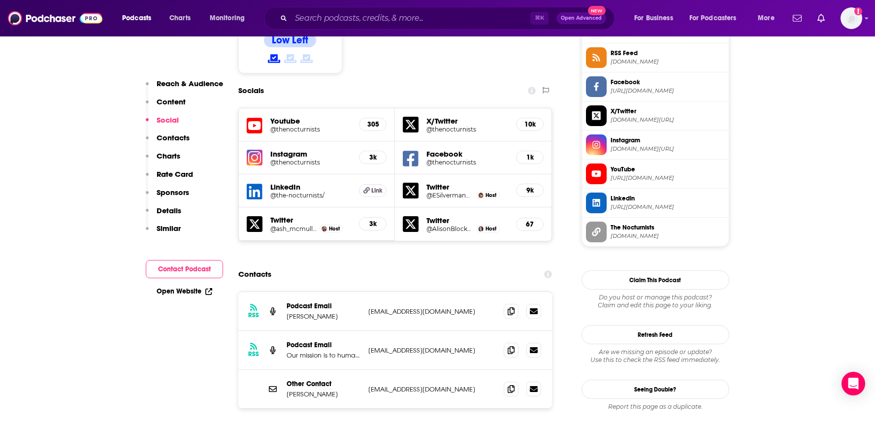
click at [389, 9] on div "⌘ K Open Advanced New" at bounding box center [439, 18] width 350 height 23
click at [391, 17] on input "Search podcasts, credits, & more..." at bounding box center [410, 18] width 239 height 16
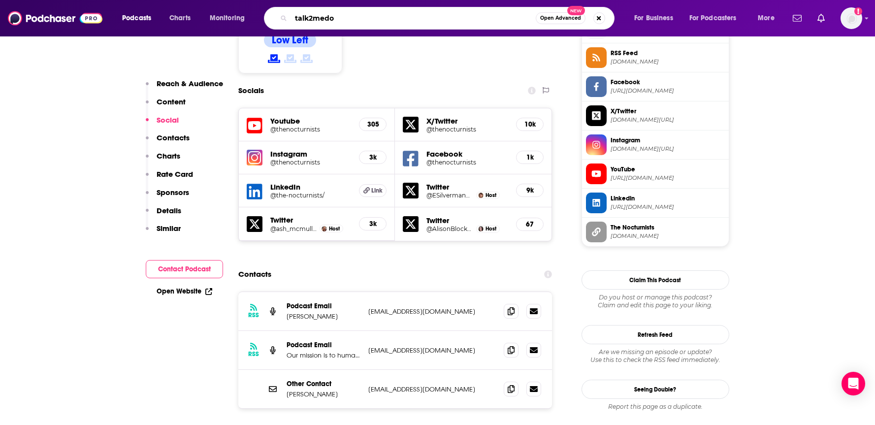
type input "talk2medoc"
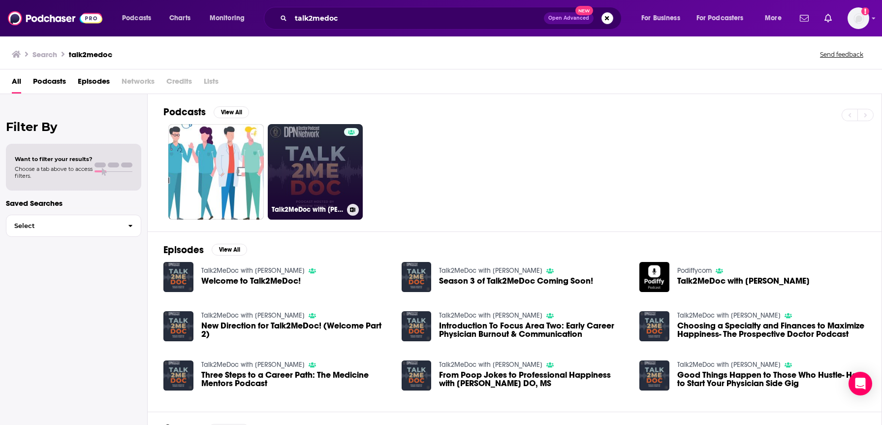
click at [312, 167] on link "Talk2MeDoc with Andrew Tisser" at bounding box center [315, 171] width 95 height 95
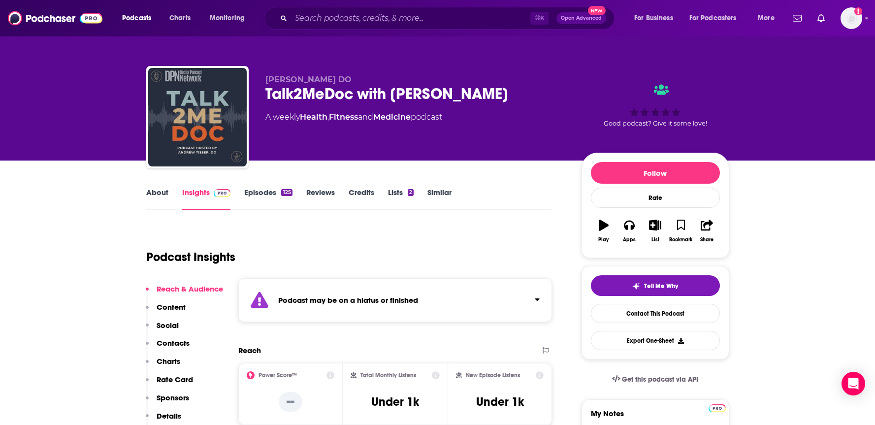
click at [260, 190] on link "Episodes 125" at bounding box center [268, 199] width 48 height 23
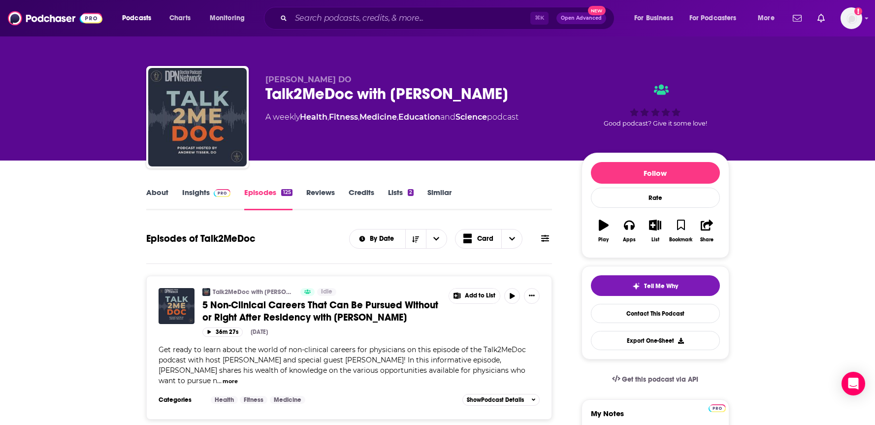
drag, startPoint x: 872, startPoint y: 52, endPoint x: 879, endPoint y: 92, distance: 40.5
click at [842, 92] on html "Podcasts Charts Monitoring ⌘ K Open Advanced New For Business For Podcasters Mo…" at bounding box center [437, 212] width 875 height 425
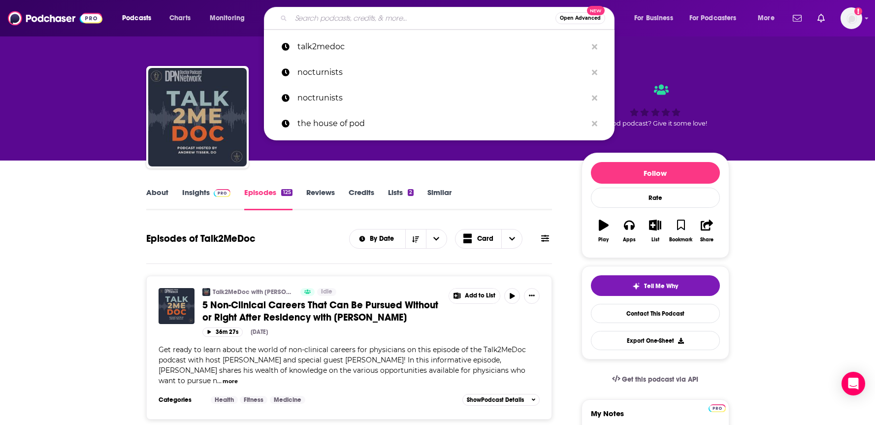
click at [473, 15] on input "Search podcasts, credits, & more..." at bounding box center [423, 18] width 264 height 16
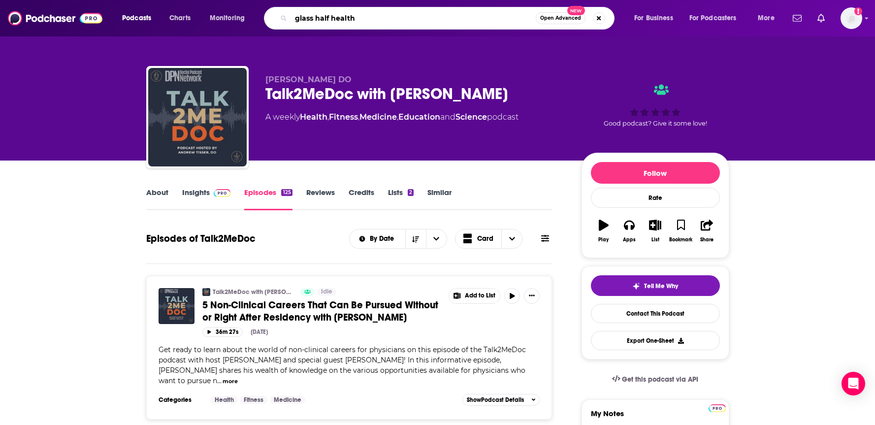
type input "glass half healthy"
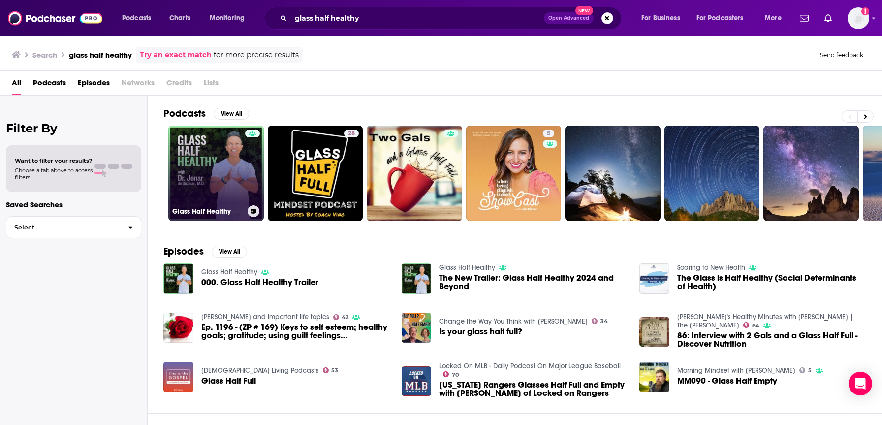
click at [208, 160] on link "Glass Half Healthy" at bounding box center [215, 173] width 95 height 95
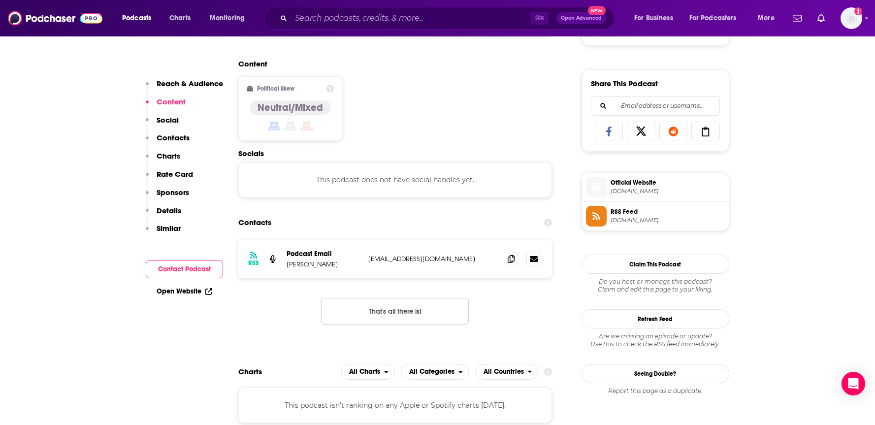
scroll to position [614, 0]
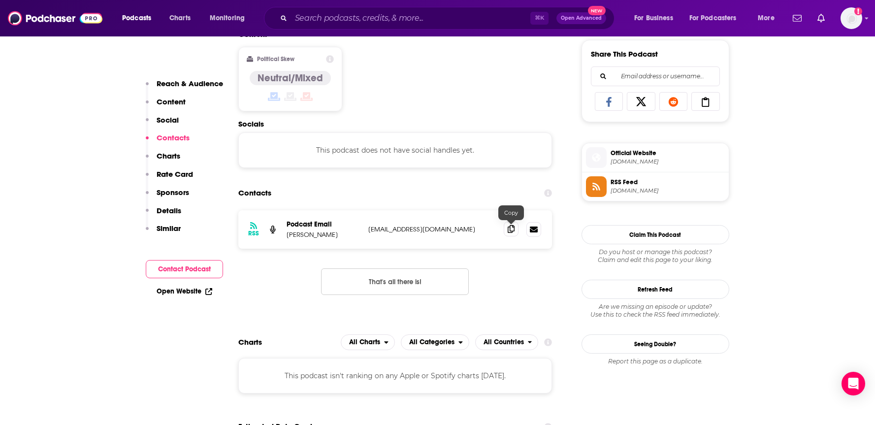
click at [511, 227] on icon at bounding box center [510, 229] width 7 height 8
